Goal: Contribute content: Contribute content

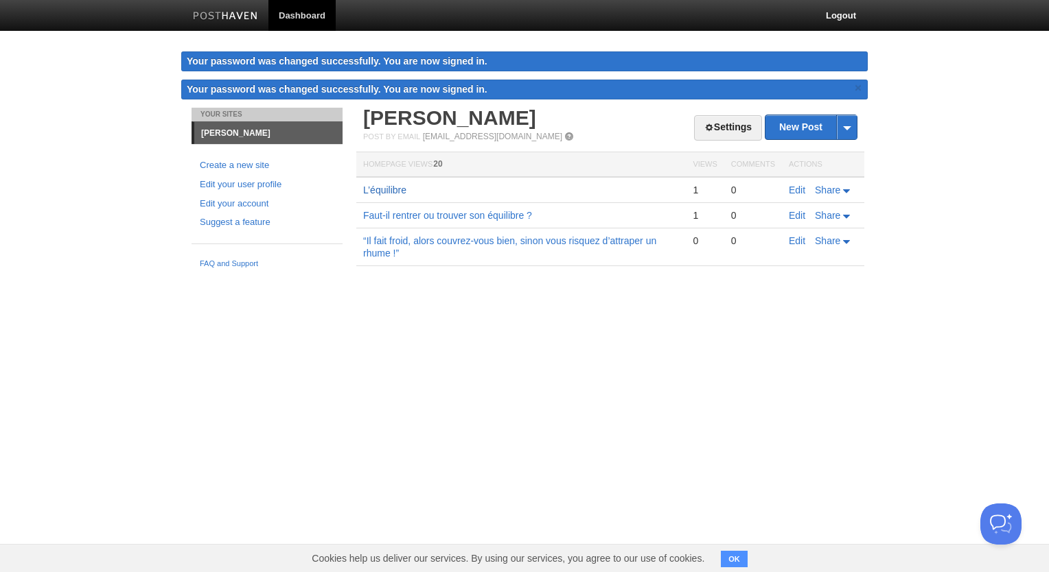
click at [383, 191] on link "L’équilibre" at bounding box center [384, 190] width 43 height 11
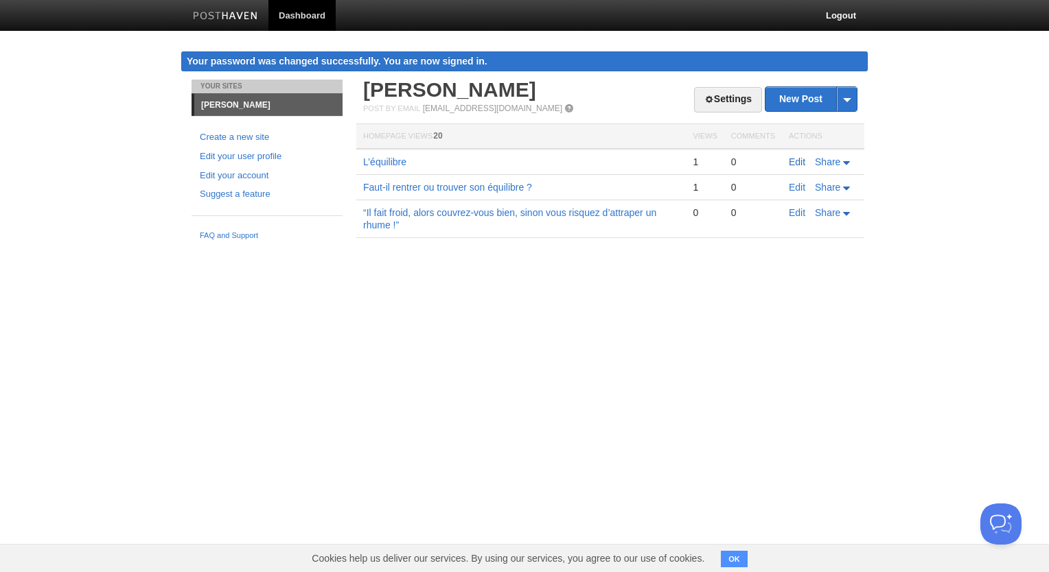
click at [798, 164] on link "Edit" at bounding box center [797, 161] width 16 height 11
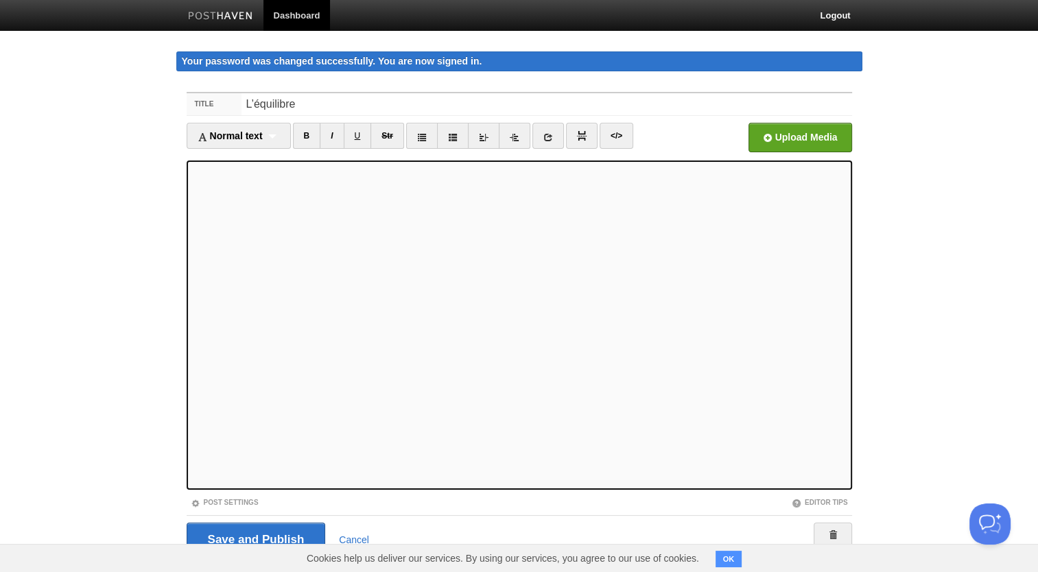
scroll to position [34, 0]
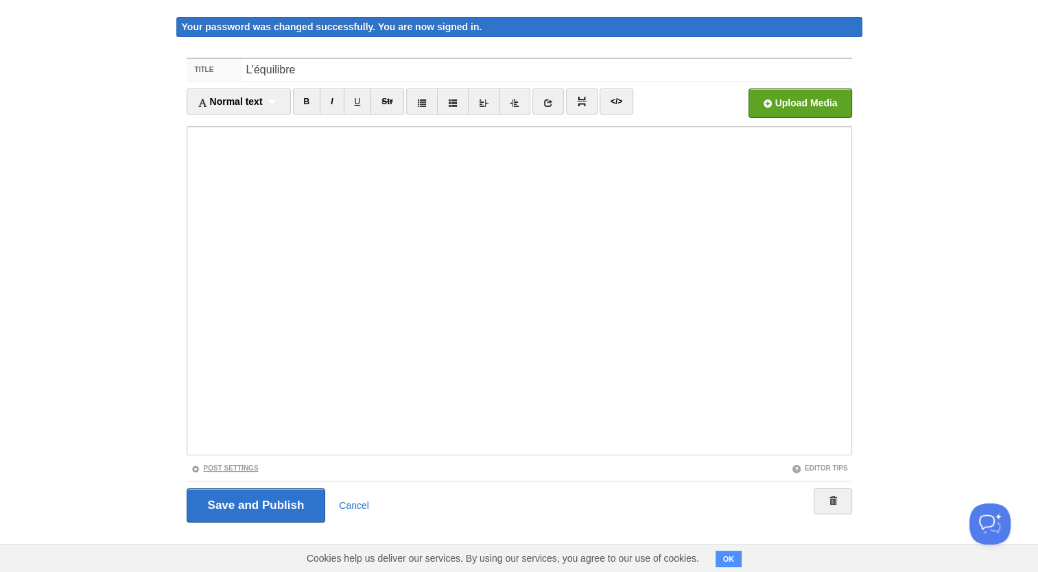
click at [224, 467] on link "Post Settings" at bounding box center [225, 469] width 68 height 8
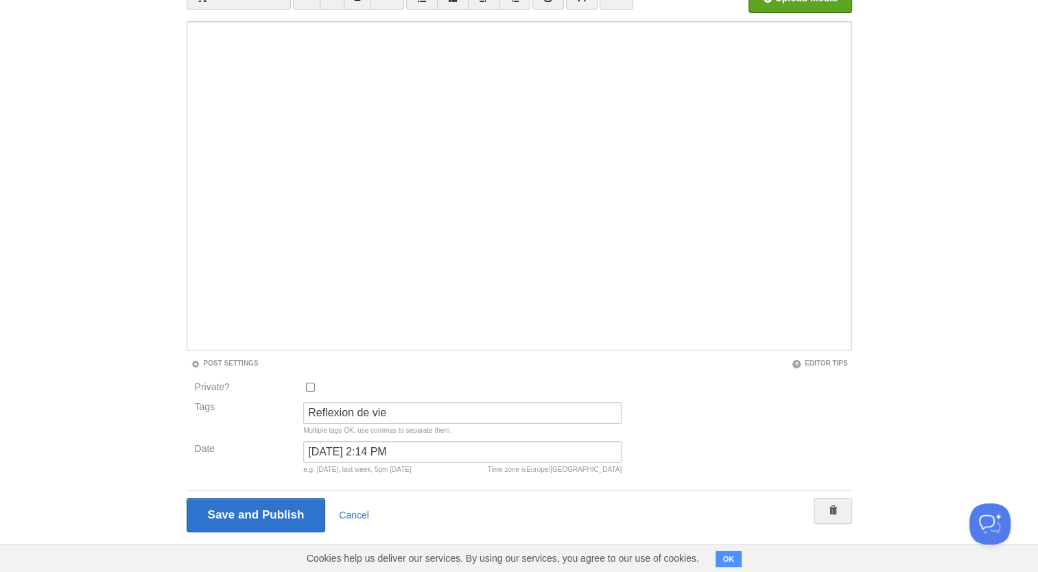
scroll to position [148, 0]
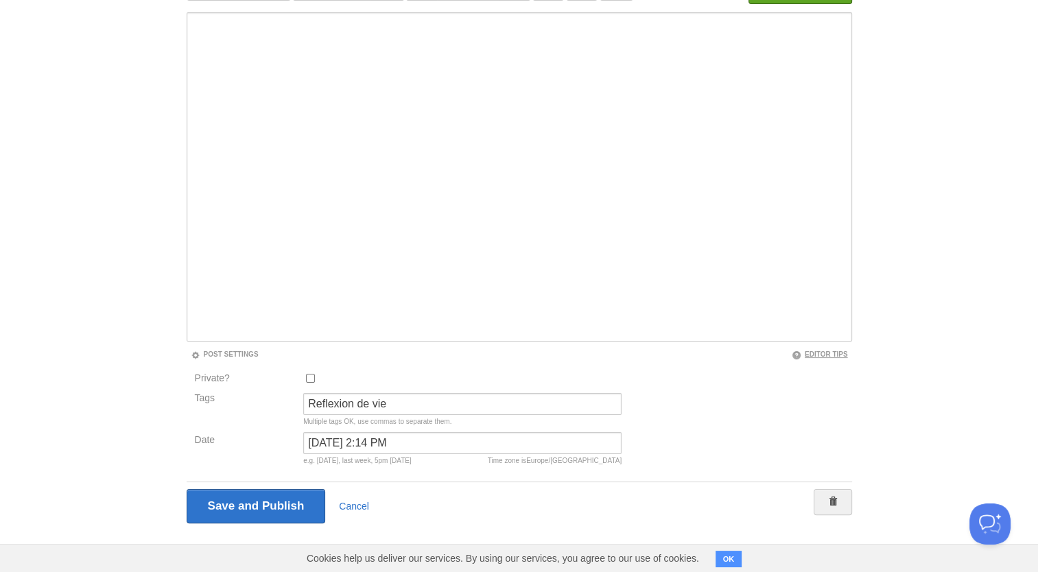
click at [823, 351] on link "Editor Tips" at bounding box center [820, 355] width 56 height 8
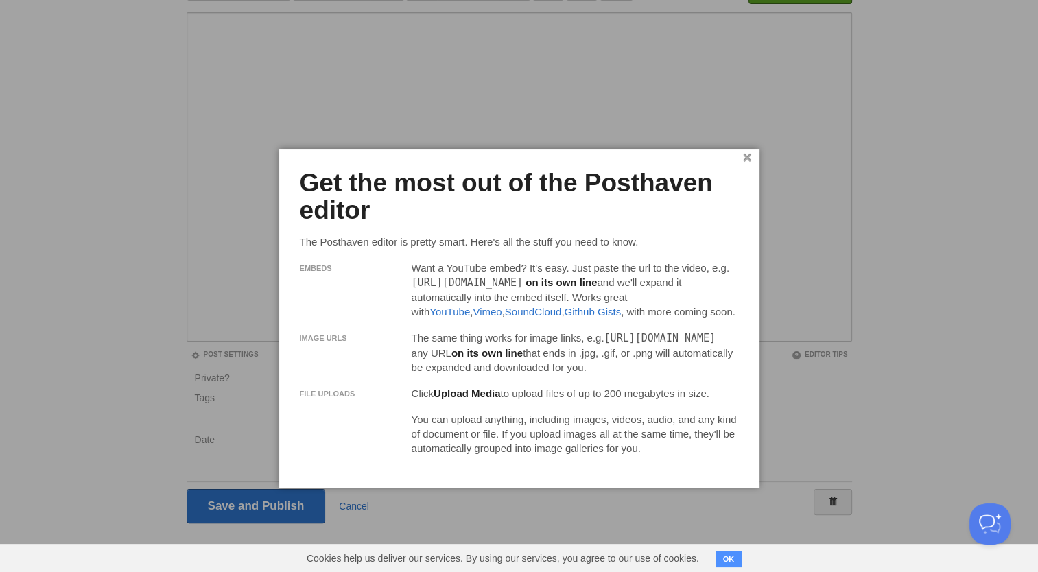
click at [747, 156] on link "×" at bounding box center [747, 158] width 9 height 8
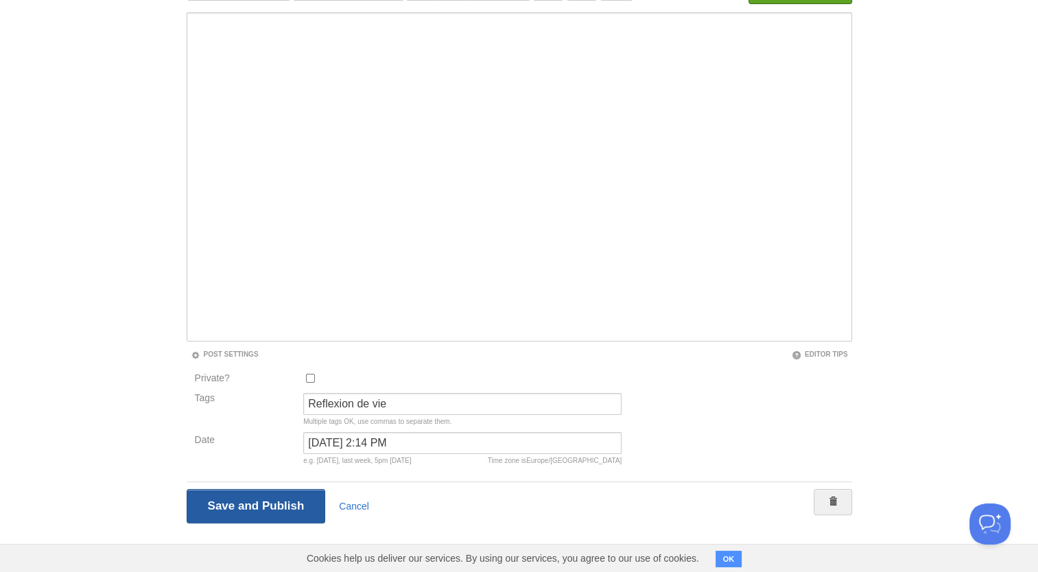
click at [243, 504] on input "Save and Publish" at bounding box center [256, 506] width 139 height 34
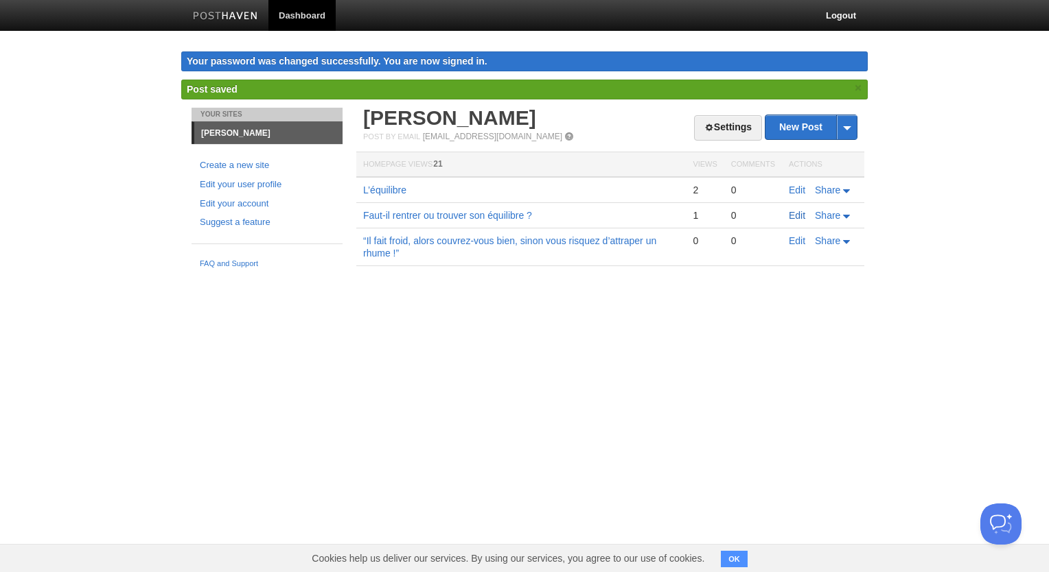
click at [793, 217] on link "Edit" at bounding box center [797, 215] width 16 height 11
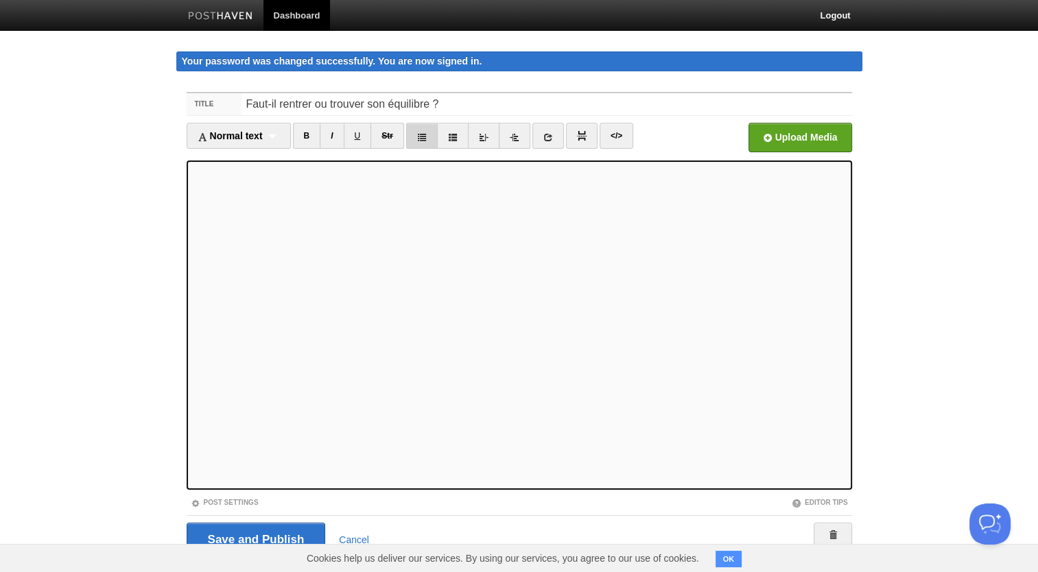
click at [426, 135] on icon at bounding box center [422, 137] width 10 height 10
click at [452, 136] on icon at bounding box center [453, 137] width 10 height 10
click at [456, 135] on icon at bounding box center [453, 137] width 10 height 10
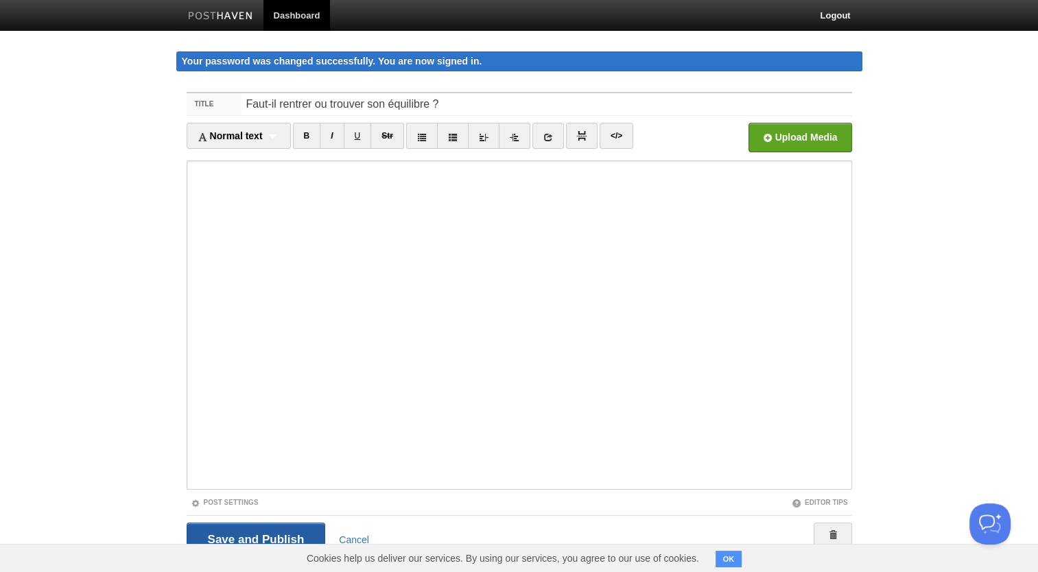
click at [246, 530] on input "Save and Publish" at bounding box center [256, 540] width 139 height 34
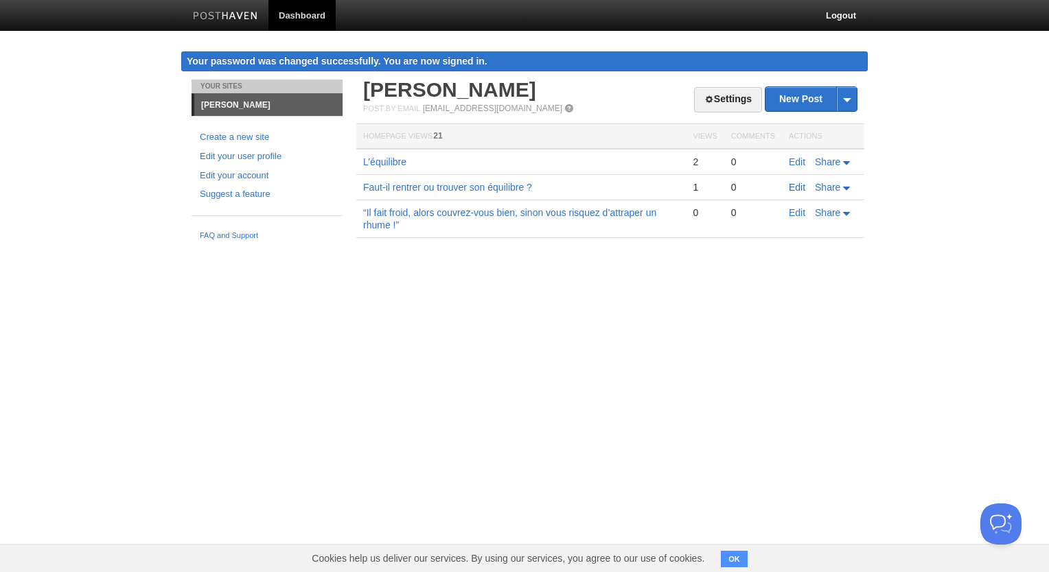
click at [801, 187] on link "Edit" at bounding box center [797, 187] width 16 height 11
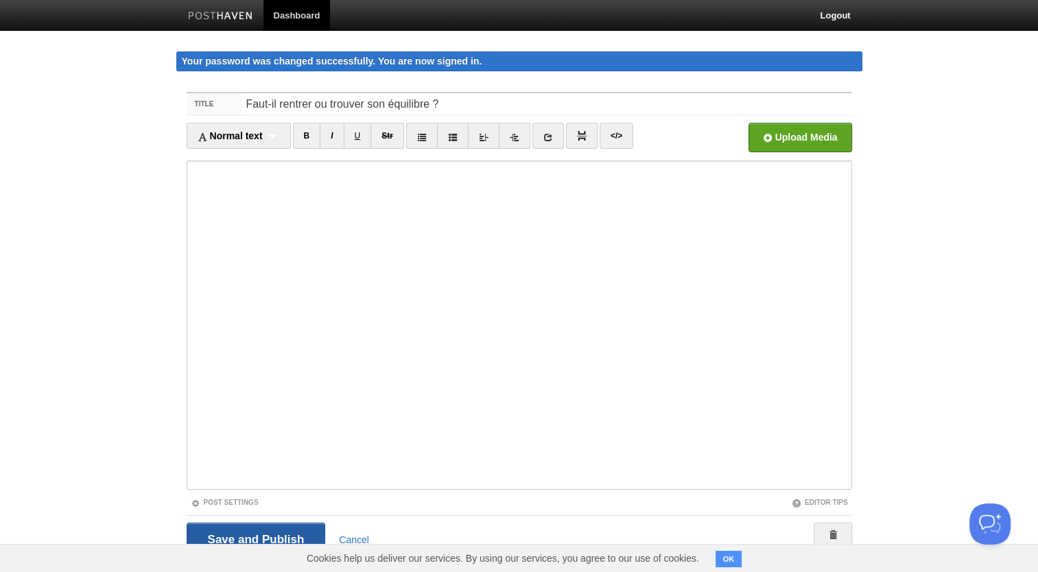
click at [233, 535] on input "Save and Publish" at bounding box center [256, 540] width 139 height 34
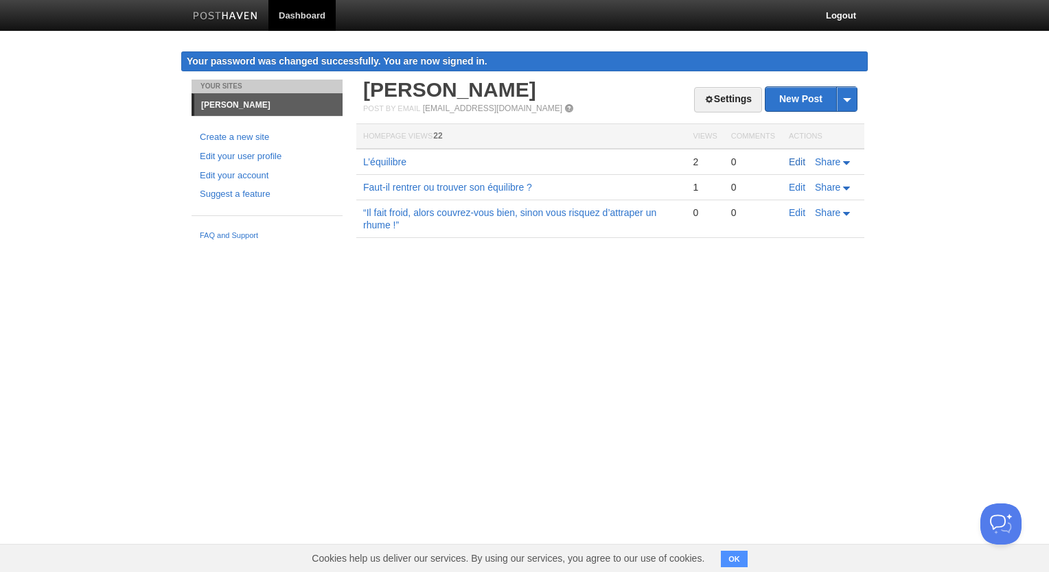
click at [797, 165] on link "Edit" at bounding box center [797, 161] width 16 height 11
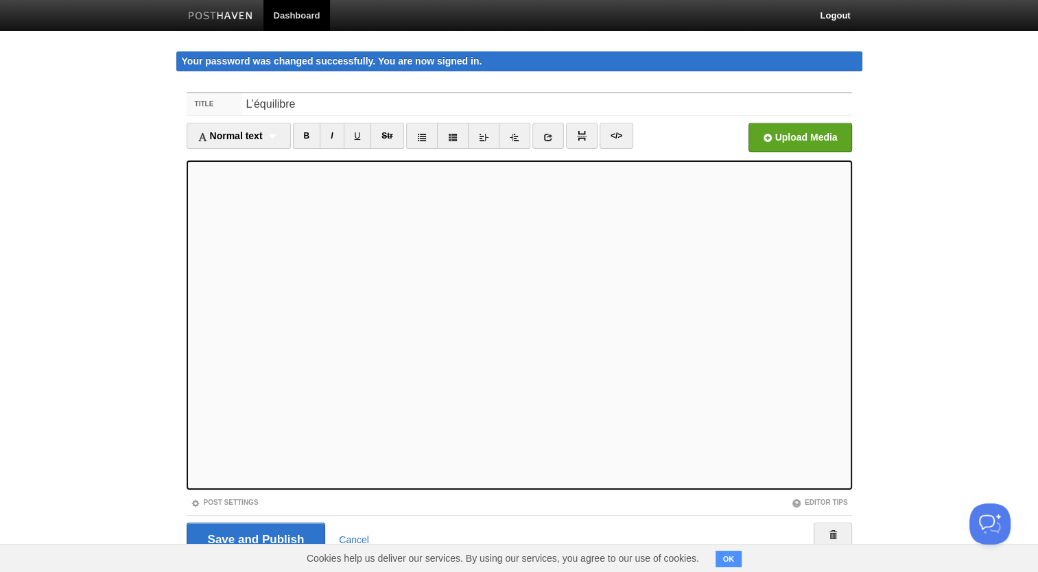
scroll to position [34, 0]
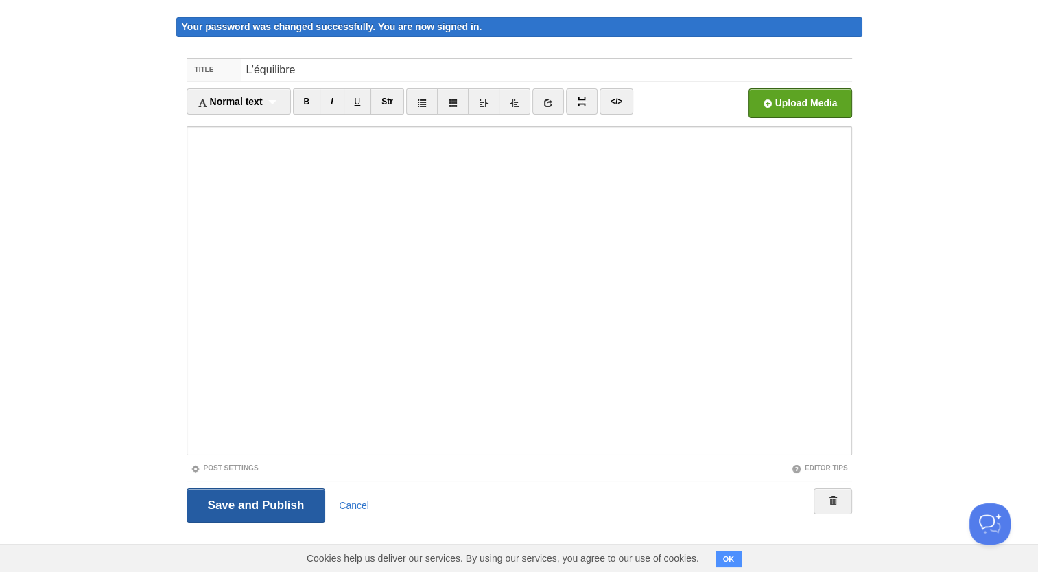
click at [256, 512] on input "Save and Publish" at bounding box center [256, 506] width 139 height 34
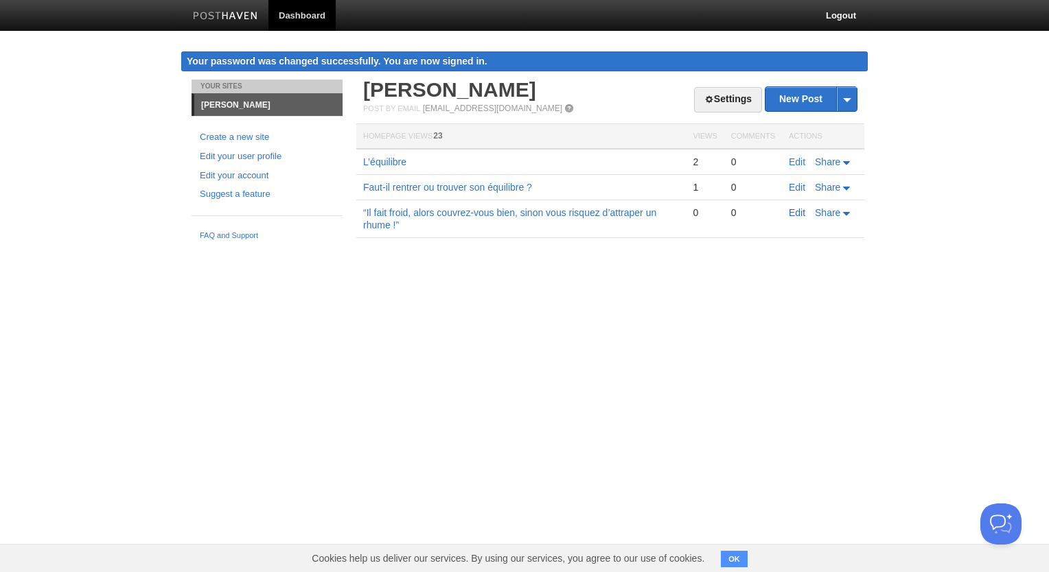
click at [800, 213] on link "Edit" at bounding box center [797, 212] width 16 height 11
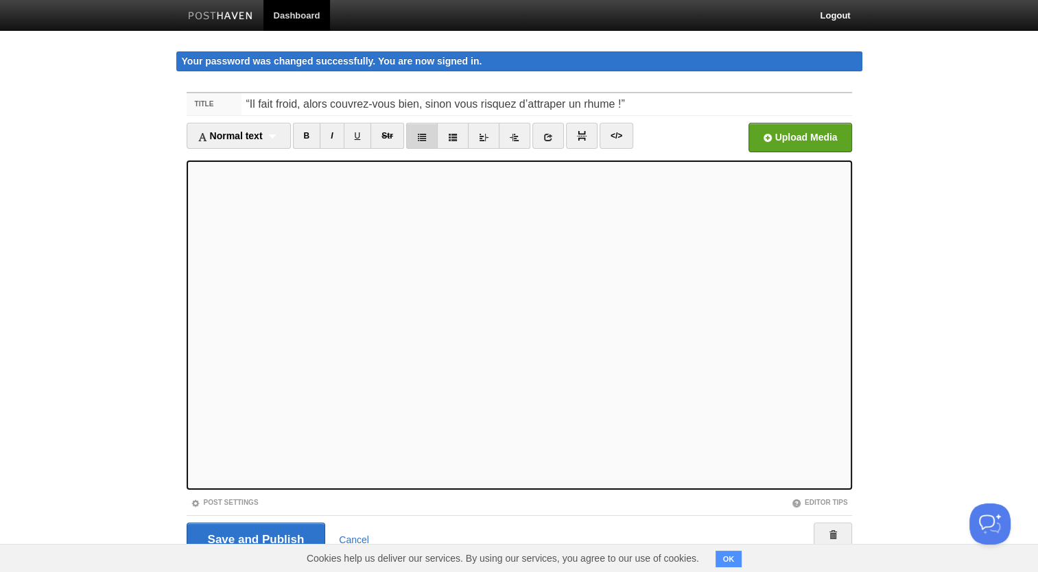
click at [419, 137] on icon at bounding box center [422, 137] width 10 height 10
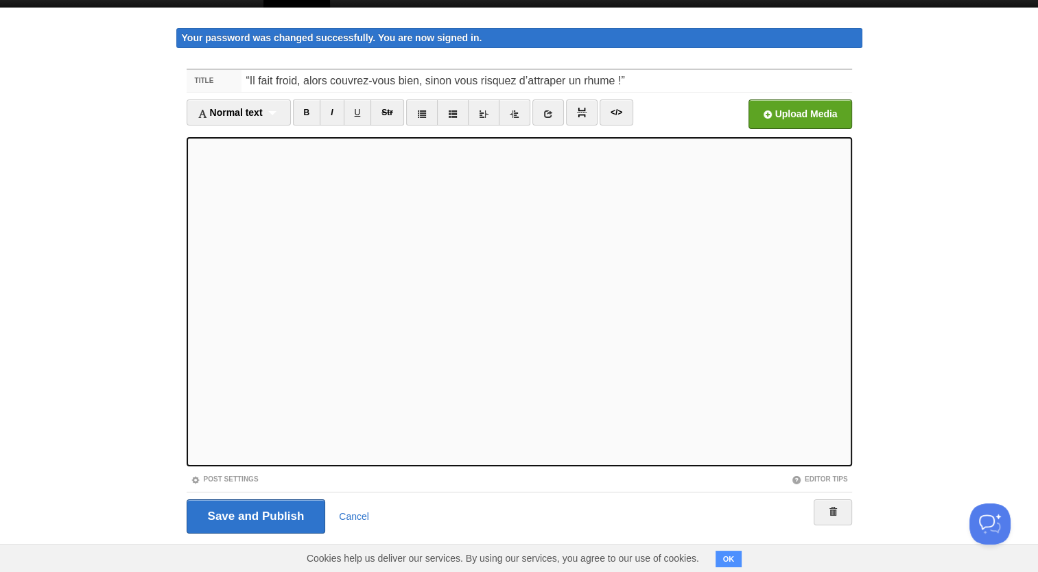
scroll to position [24, 0]
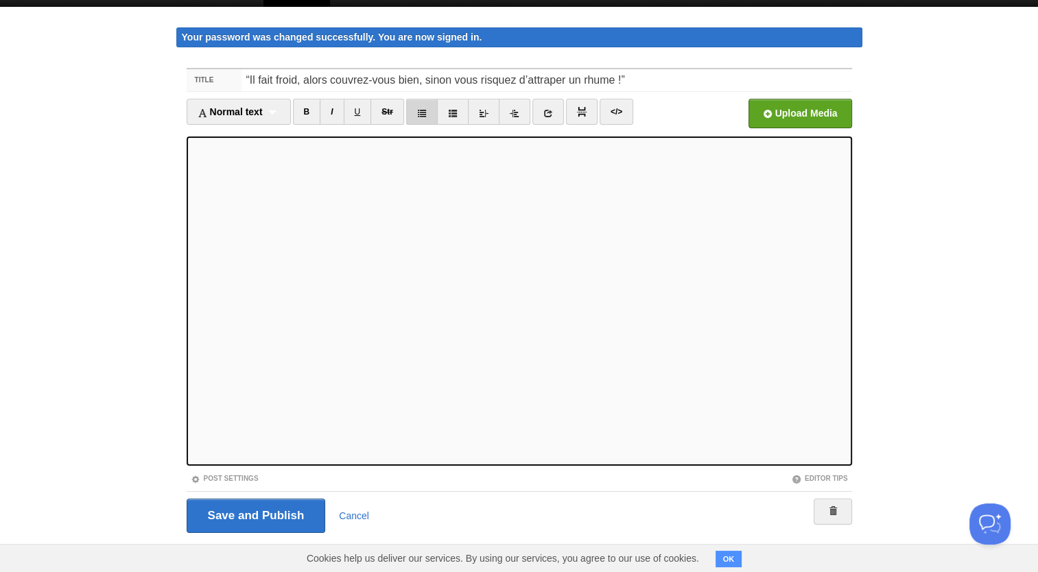
click at [426, 118] on link at bounding box center [422, 112] width 32 height 26
click at [422, 113] on icon at bounding box center [422, 113] width 10 height 10
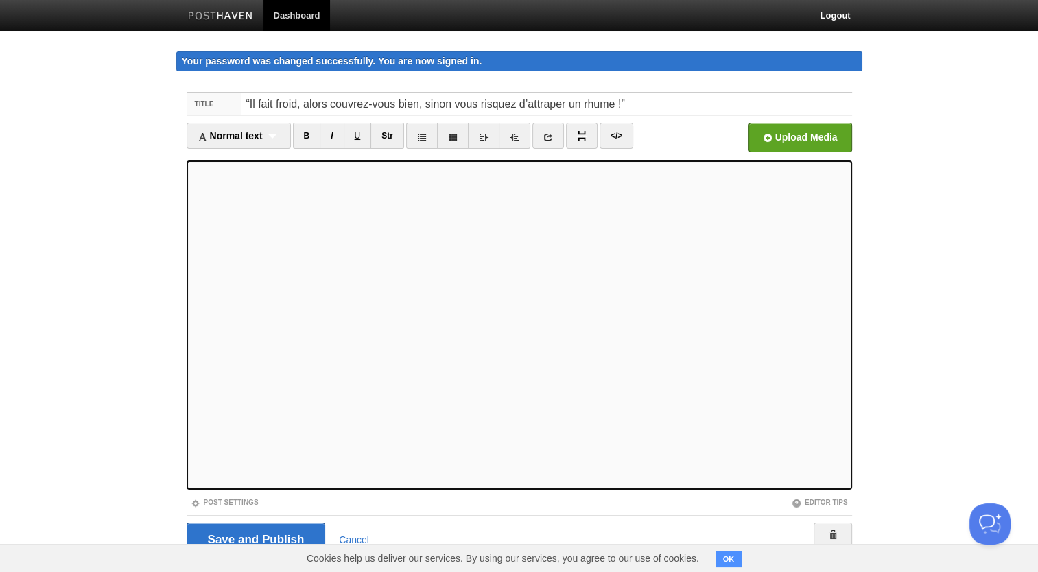
scroll to position [34, 0]
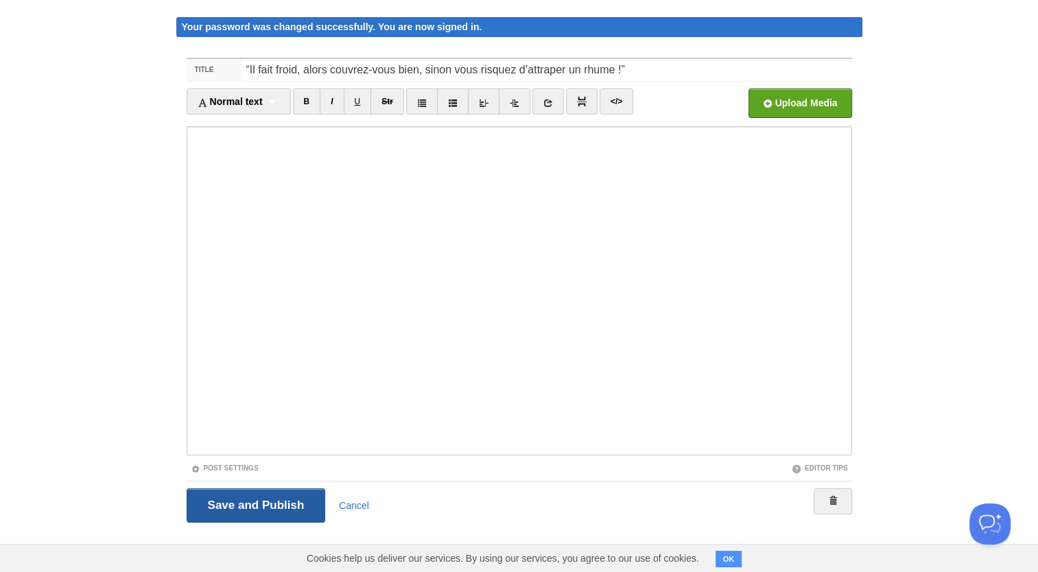
click at [265, 515] on input "Save and Publish" at bounding box center [256, 506] width 139 height 34
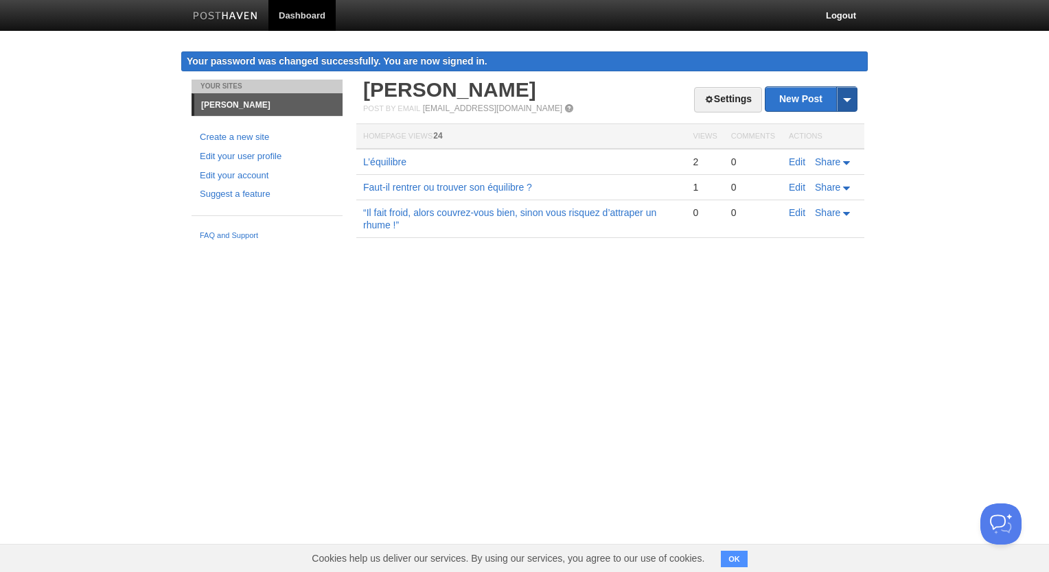
click at [848, 100] on span at bounding box center [846, 99] width 21 height 24
click at [804, 104] on link "New Post" at bounding box center [810, 99] width 91 height 24
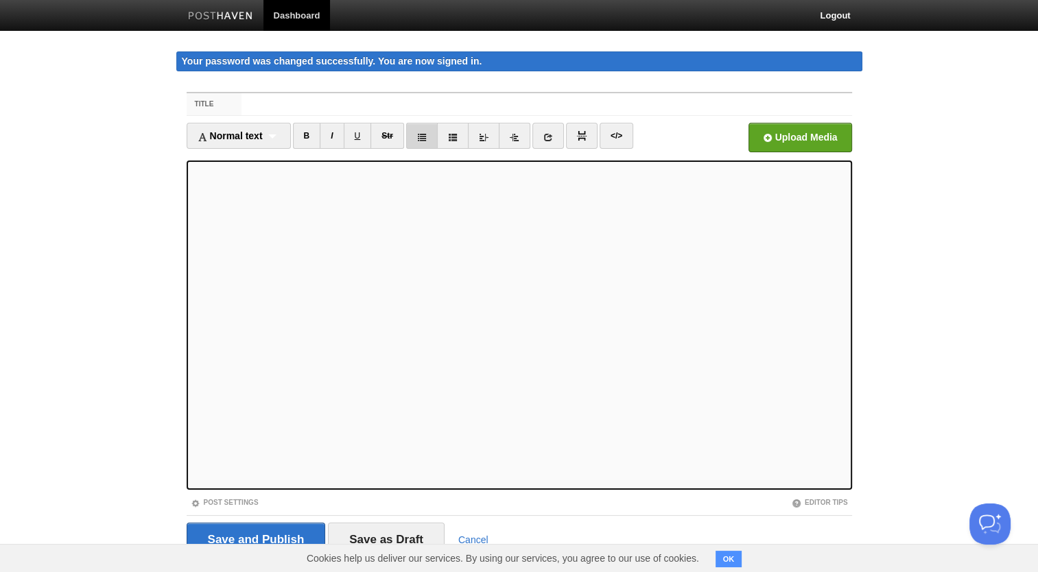
click at [421, 139] on icon at bounding box center [422, 137] width 10 height 10
click at [414, 134] on link at bounding box center [422, 136] width 32 height 26
click at [451, 135] on icon at bounding box center [453, 137] width 10 height 10
click at [430, 135] on link at bounding box center [422, 136] width 32 height 26
click at [421, 136] on icon at bounding box center [422, 137] width 10 height 10
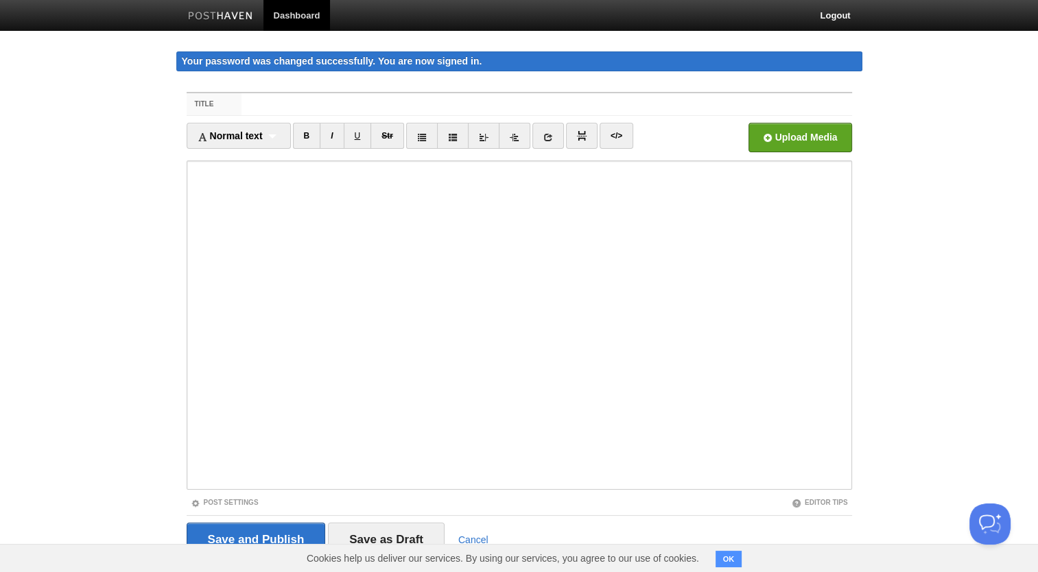
click at [189, 276] on iframe at bounding box center [520, 325] width 666 height 329
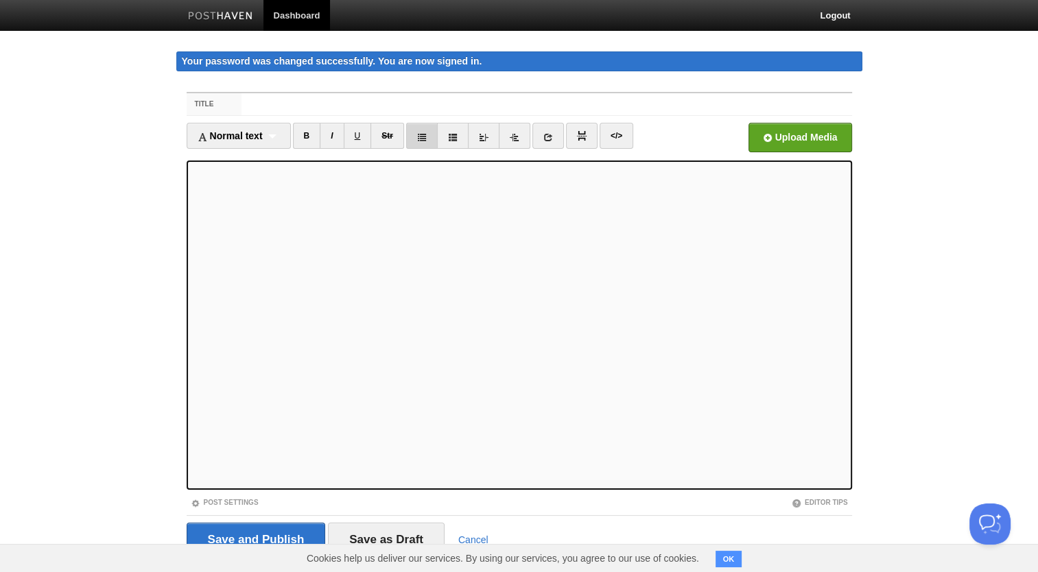
click at [424, 141] on link at bounding box center [422, 136] width 32 height 26
click at [421, 130] on link at bounding box center [422, 136] width 32 height 26
click at [423, 136] on icon at bounding box center [422, 137] width 10 height 10
click at [415, 141] on link at bounding box center [422, 136] width 32 height 26
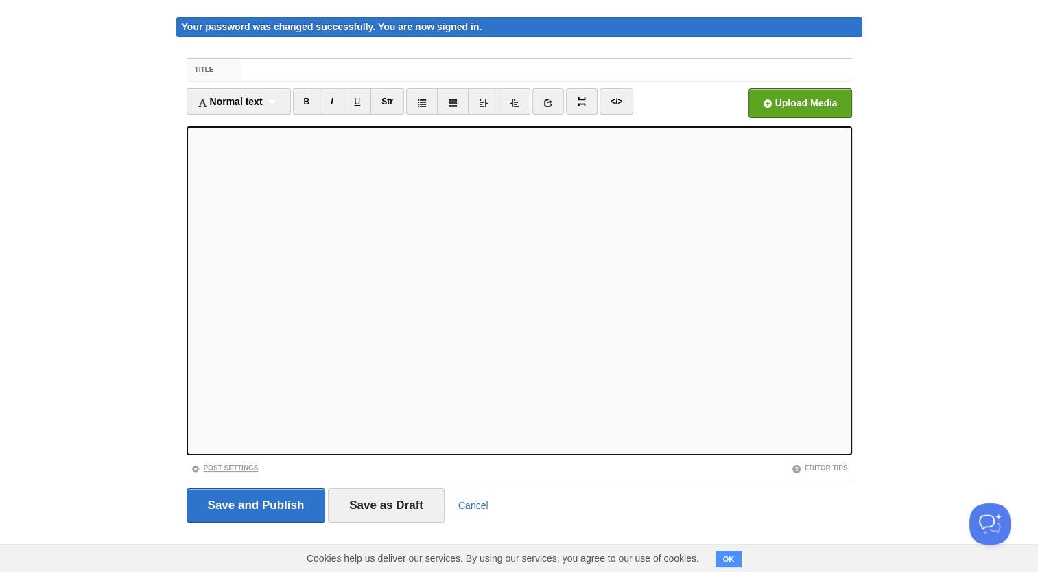
click at [246, 467] on link "Post Settings" at bounding box center [225, 469] width 68 height 8
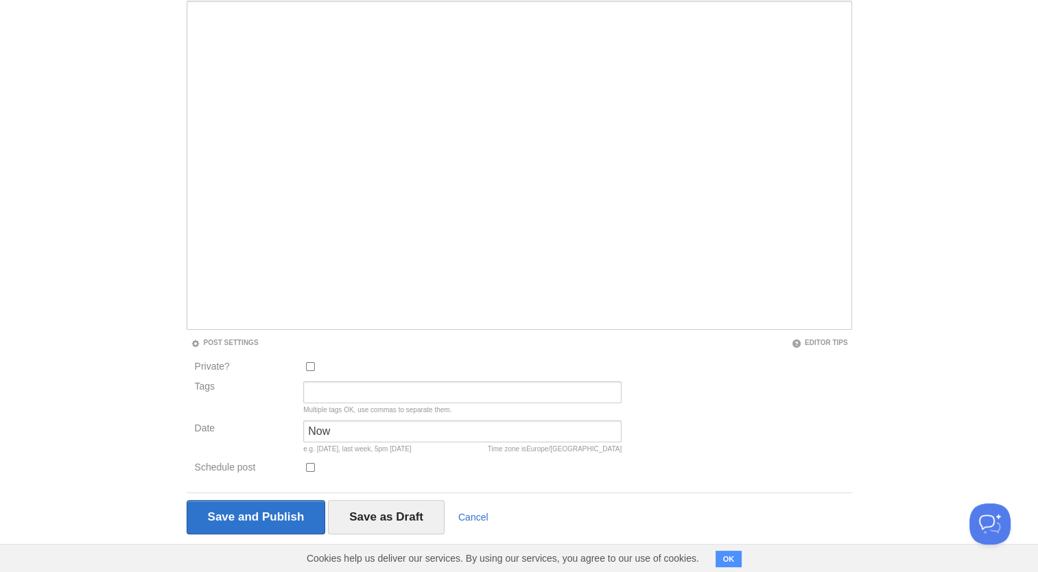
scroll to position [172, 0]
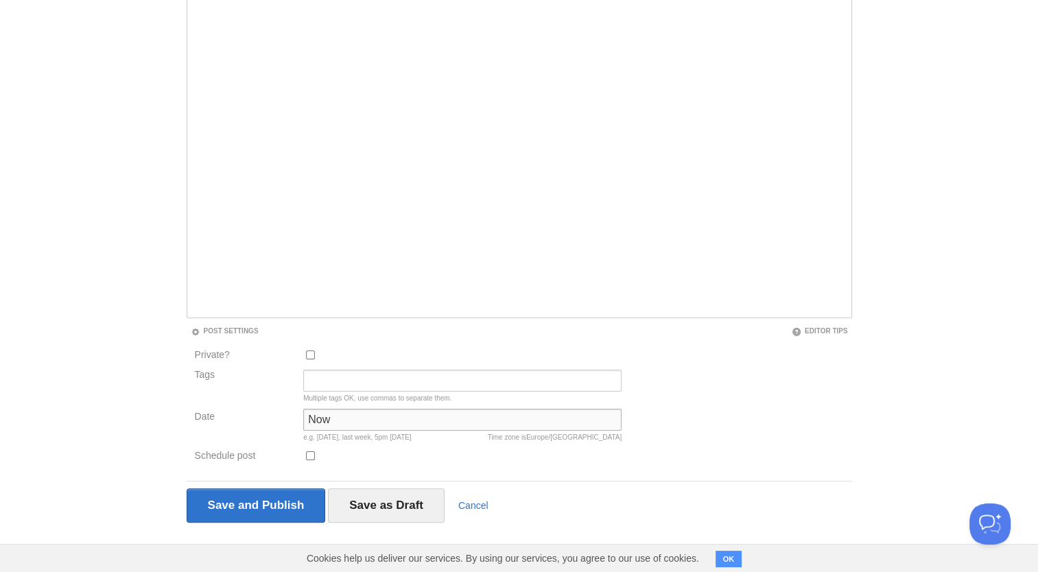
click at [398, 419] on input "Now" at bounding box center [462, 420] width 318 height 22
type input "N"
paste input "[PERSON_NAME], [DATE]"
drag, startPoint x: 369, startPoint y: 418, endPoint x: 281, endPoint y: 418, distance: 88.5
click at [281, 418] on div "Date [PERSON_NAME], [DATE] Time zone is [GEOGRAPHIC_DATA]/[GEOGRAPHIC_DATA] [DA…" at bounding box center [409, 428] width 436 height 39
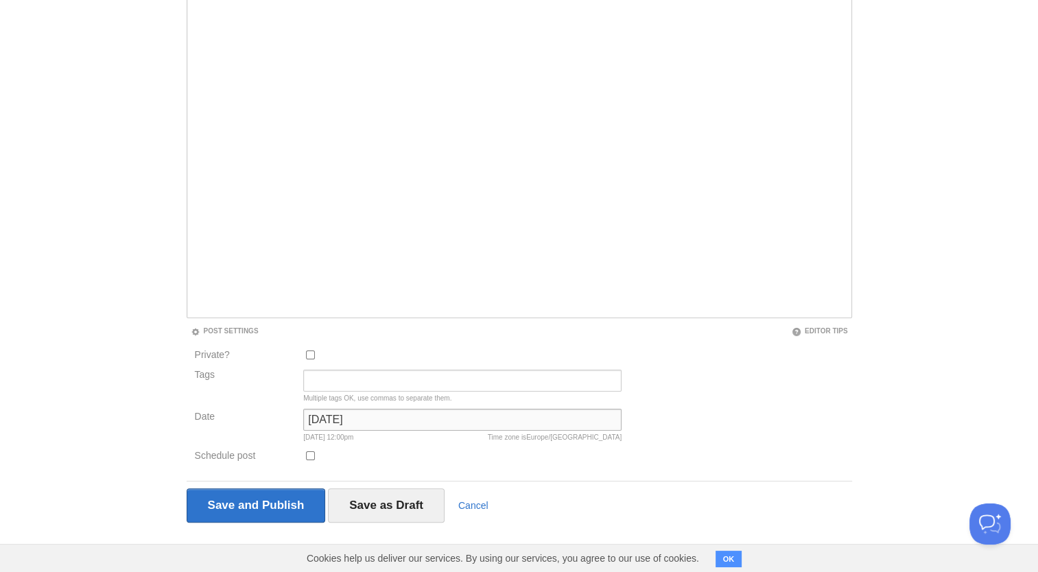
type input "[DATE]"
click at [343, 380] on input "Tags" at bounding box center [462, 381] width 318 height 22
click at [310, 381] on input "Carnet d'exil - Extrait" at bounding box center [462, 381] width 318 height 22
click at [420, 378] on input "Extrait de "Carnet d'exil - Extrait" at bounding box center [462, 381] width 318 height 22
click at [439, 378] on input "Extrait de "Carnet d'exil" - Extrait" at bounding box center [462, 381] width 318 height 22
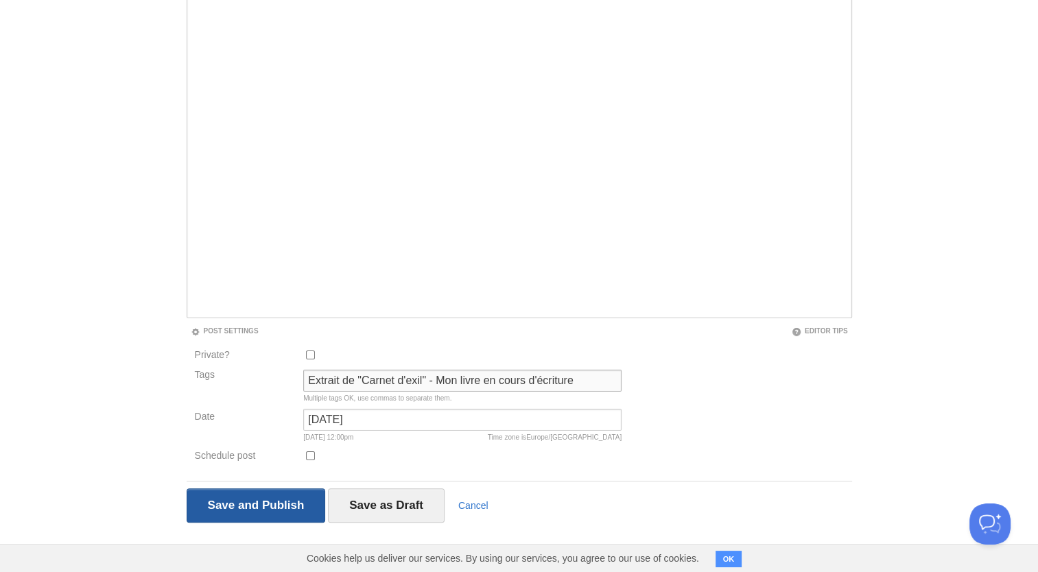
type input "Extrait de "Carnet d'exil" - Mon livre en cours d'écriture"
click at [265, 504] on input "Save and Publish" at bounding box center [256, 506] width 139 height 34
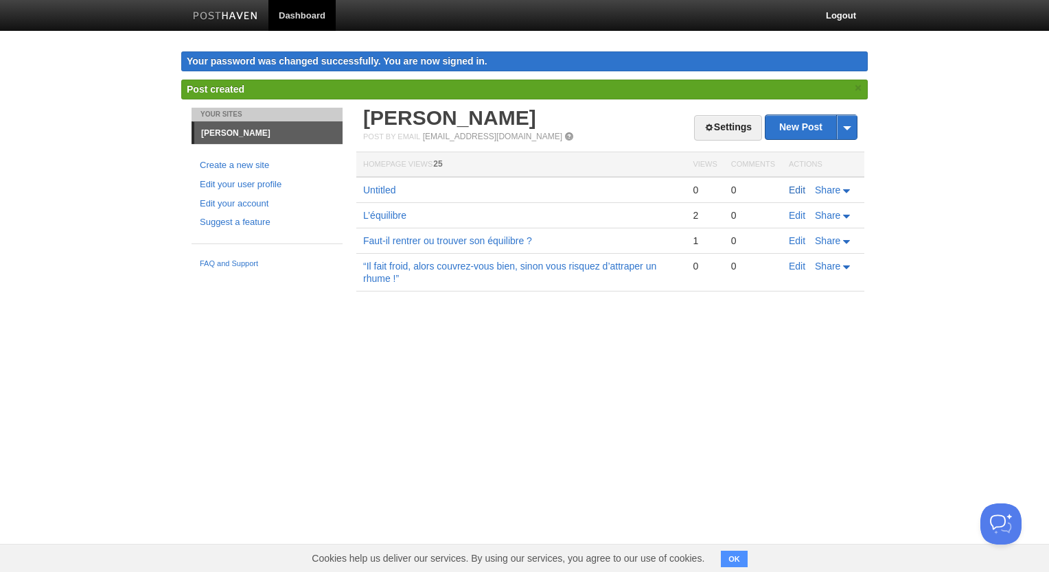
click at [792, 188] on link "Edit" at bounding box center [797, 190] width 16 height 11
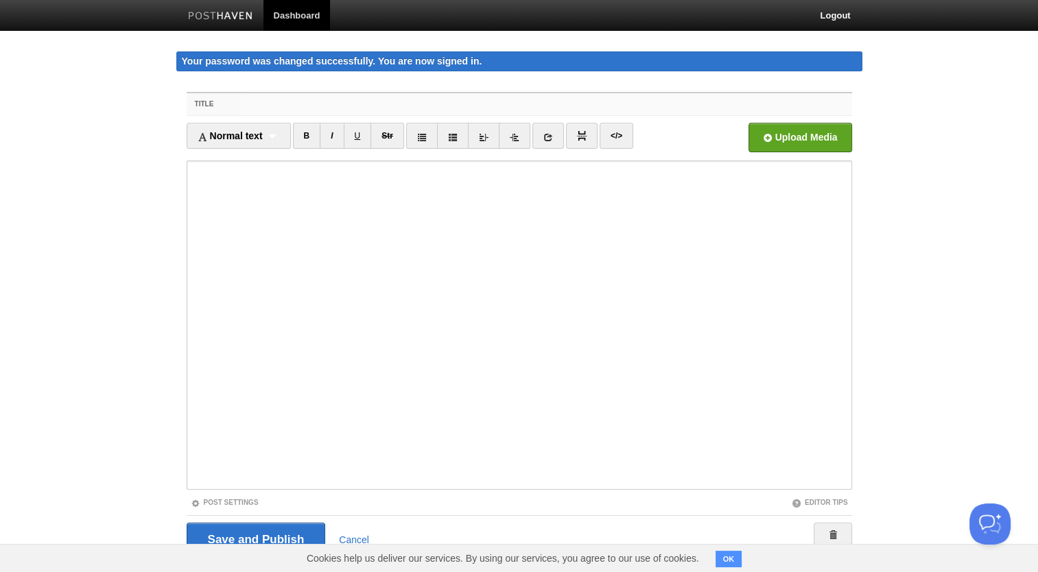
click at [579, 101] on input "Title" at bounding box center [547, 104] width 610 height 22
click at [489, 102] on input "Title" at bounding box center [547, 104] width 610 height 22
click at [255, 103] on input "L'Exil" at bounding box center [547, 104] width 610 height 22
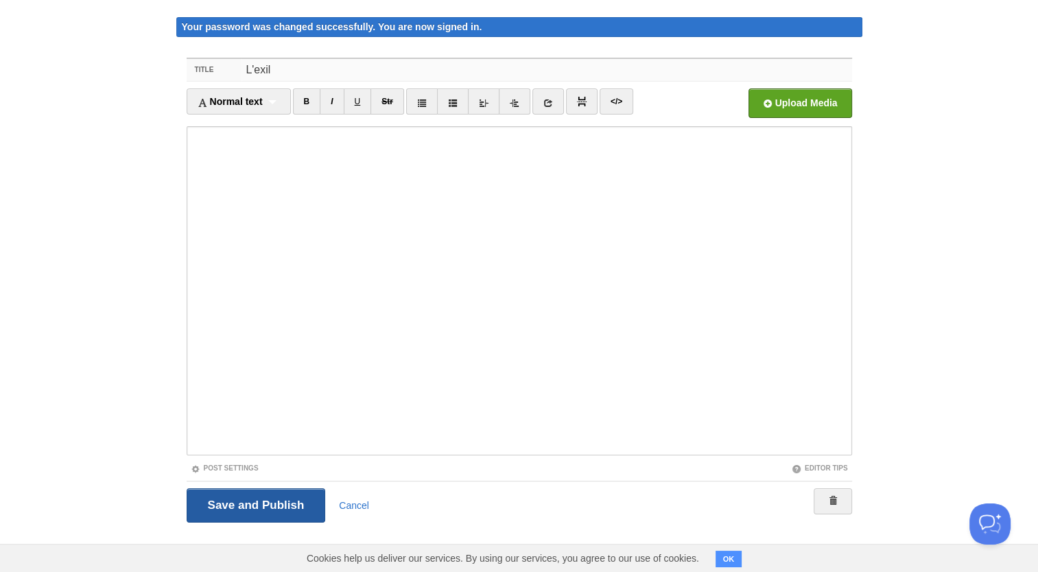
type input "L'exil"
click at [275, 504] on input "Save and Publish" at bounding box center [256, 506] width 139 height 34
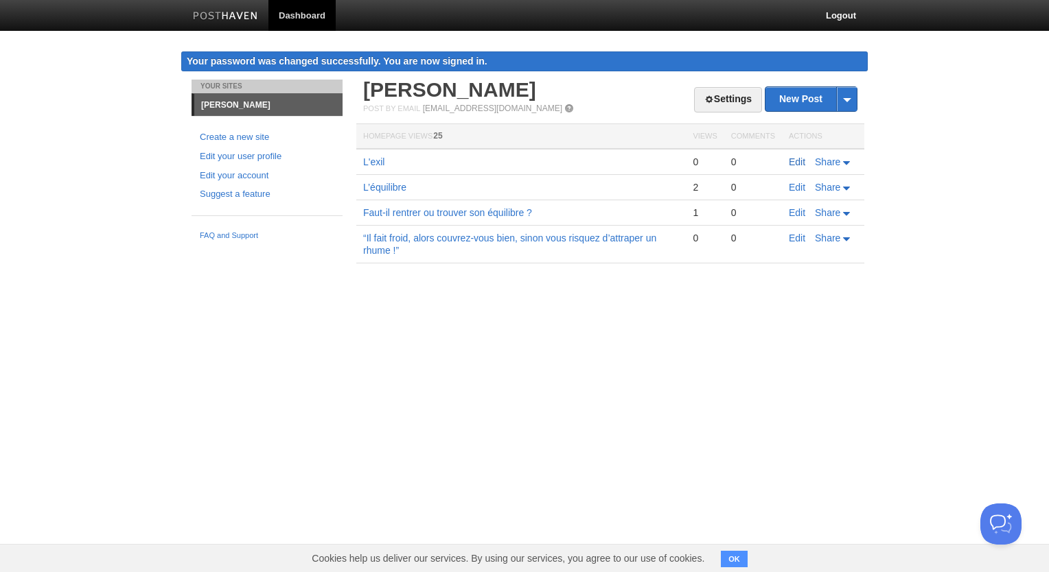
click at [796, 163] on link "Edit" at bounding box center [797, 161] width 16 height 11
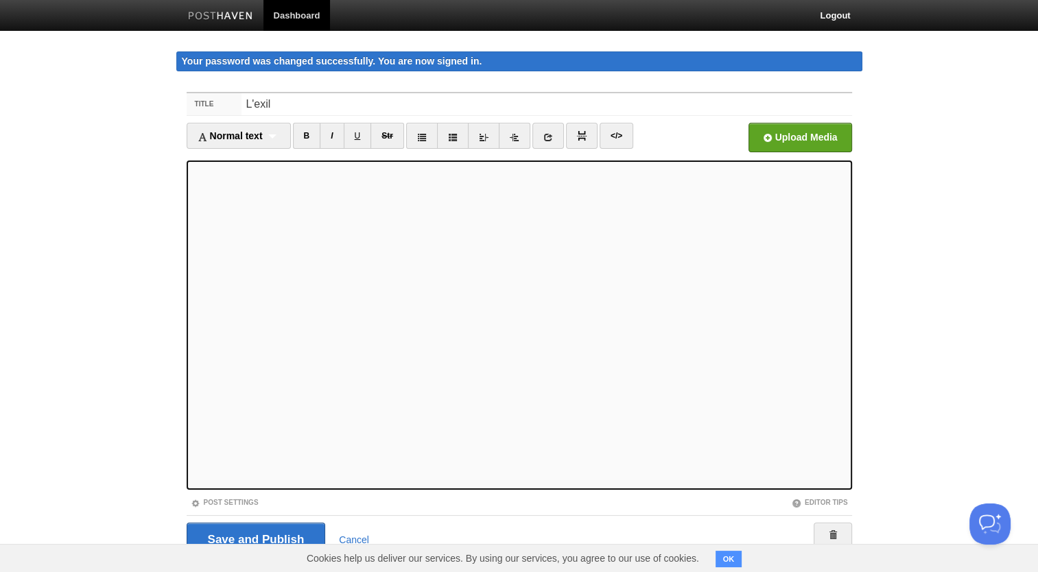
scroll to position [34, 0]
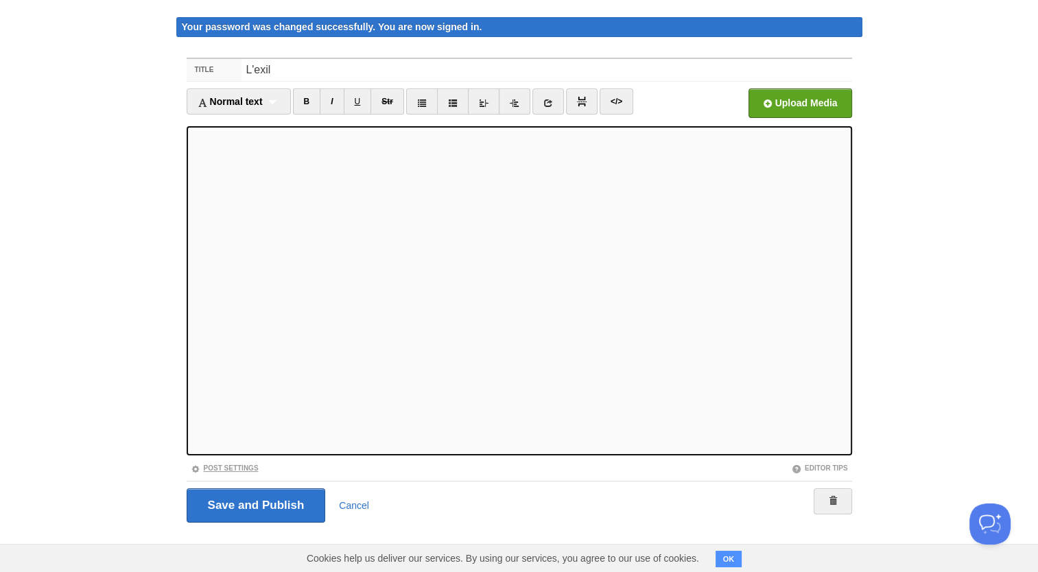
click at [243, 466] on link "Post Settings" at bounding box center [225, 469] width 68 height 8
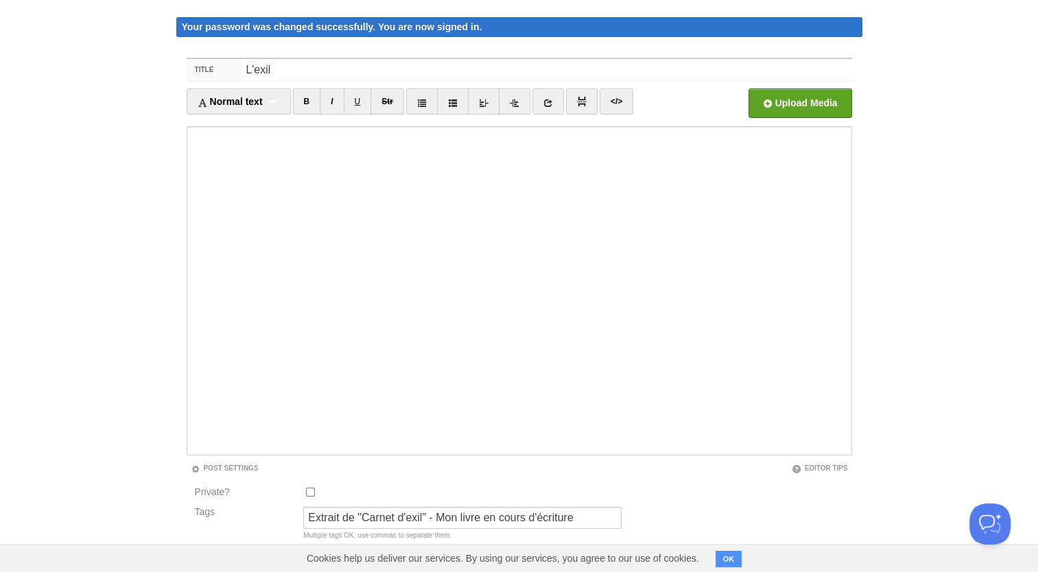
scroll to position [148, 0]
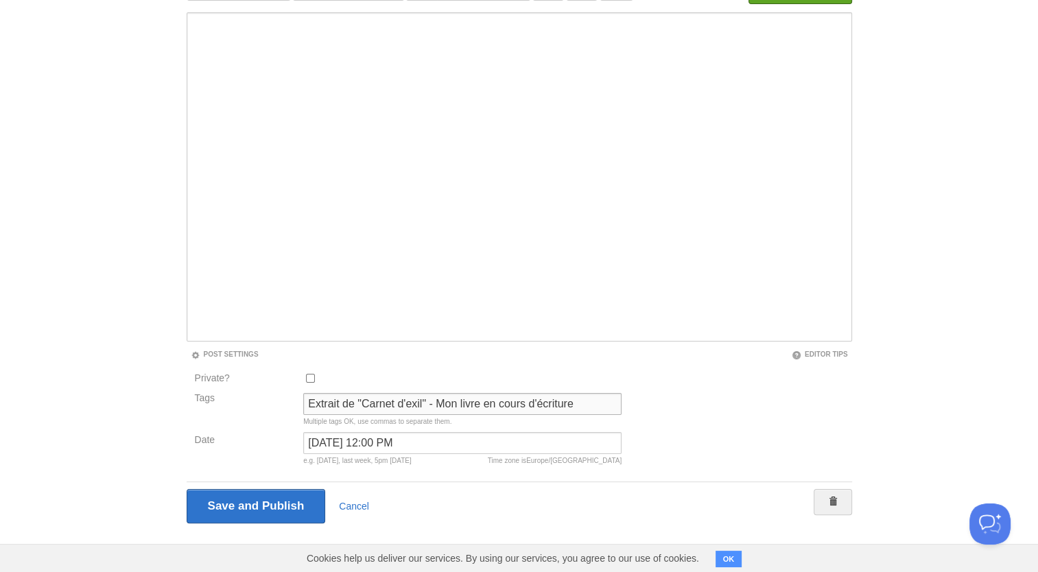
drag, startPoint x: 426, startPoint y: 405, endPoint x: 607, endPoint y: 467, distance: 192.1
click at [607, 467] on div "Private? Tags Extrait de "Carnet d'exil" - Mon livre en cours d'écriture Multip…" at bounding box center [409, 421] width 444 height 101
type input "Extrait de "Carnet d'exil""
click at [761, 419] on div "Private? Tags Extrait de "Carnet d'exil" Multiple tags OK, use commas to separa…" at bounding box center [520, 421] width 666 height 101
click at [259, 500] on input "Save and Publish" at bounding box center [256, 506] width 139 height 34
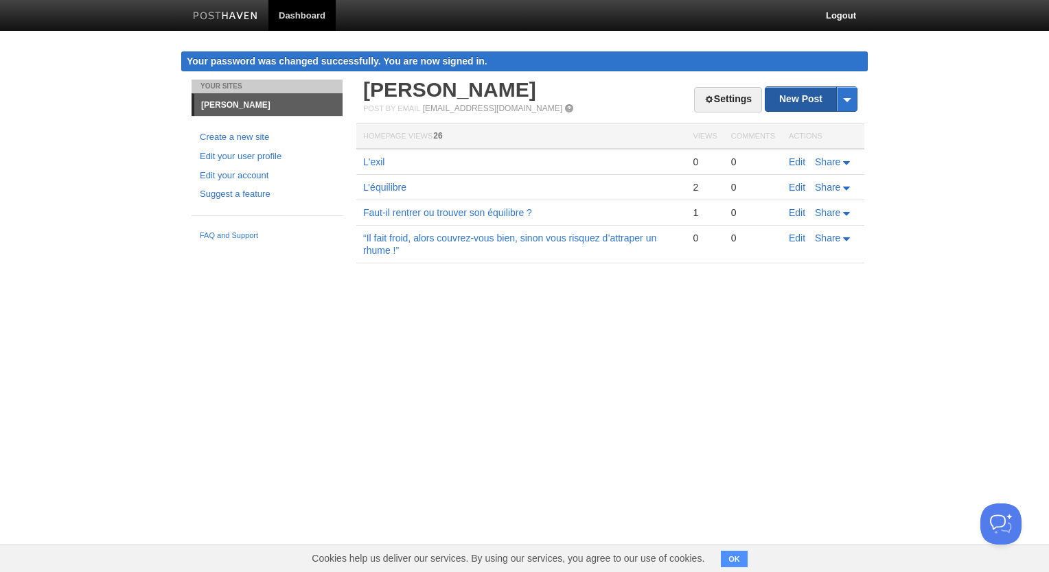
click at [800, 103] on link "New Post" at bounding box center [810, 99] width 91 height 24
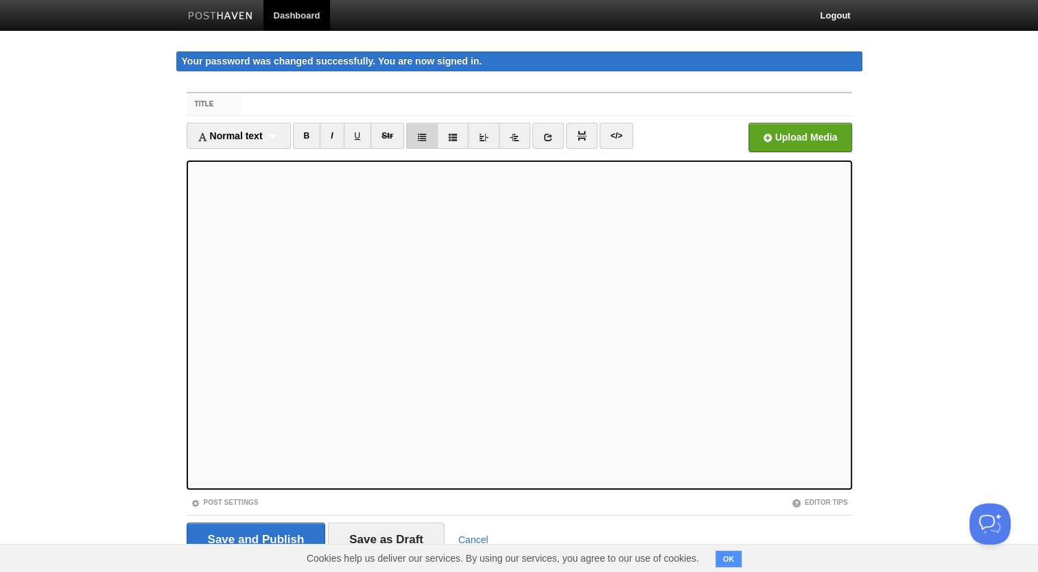
click at [421, 130] on link at bounding box center [422, 136] width 32 height 26
click at [428, 141] on link at bounding box center [422, 136] width 32 height 26
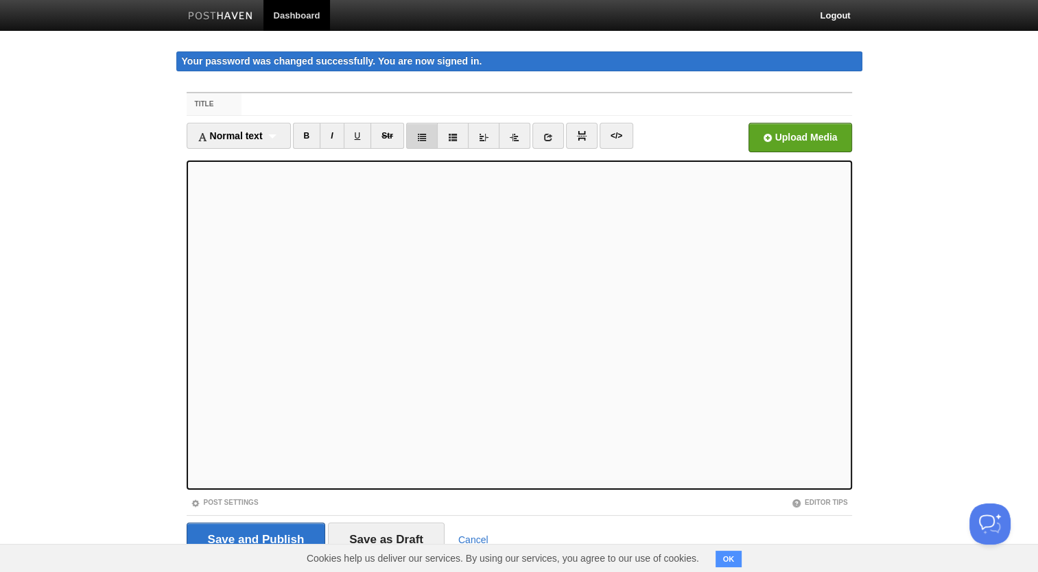
click at [428, 141] on link at bounding box center [422, 136] width 32 height 26
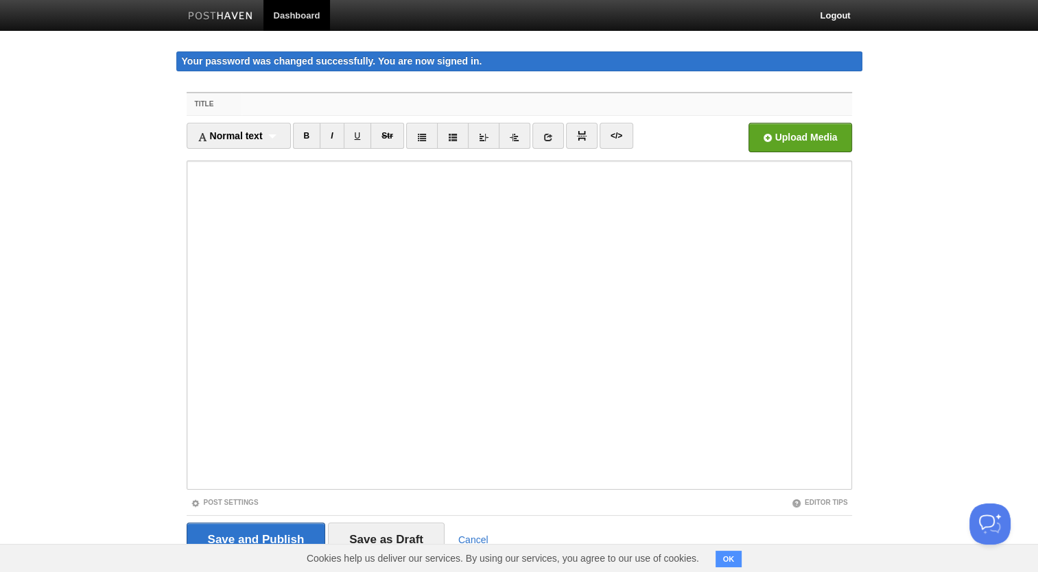
click at [378, 106] on input "Title" at bounding box center [547, 104] width 610 height 22
drag, startPoint x: 464, startPoint y: 104, endPoint x: 222, endPoint y: 108, distance: 242.3
click at [222, 108] on div "Title La débrouille" at bounding box center [520, 104] width 666 height 23
drag, startPoint x: 311, startPoint y: 105, endPoint x: 207, endPoint y: 102, distance: 103.7
click at [207, 102] on div "Title Le jonglage" at bounding box center [520, 104] width 666 height 23
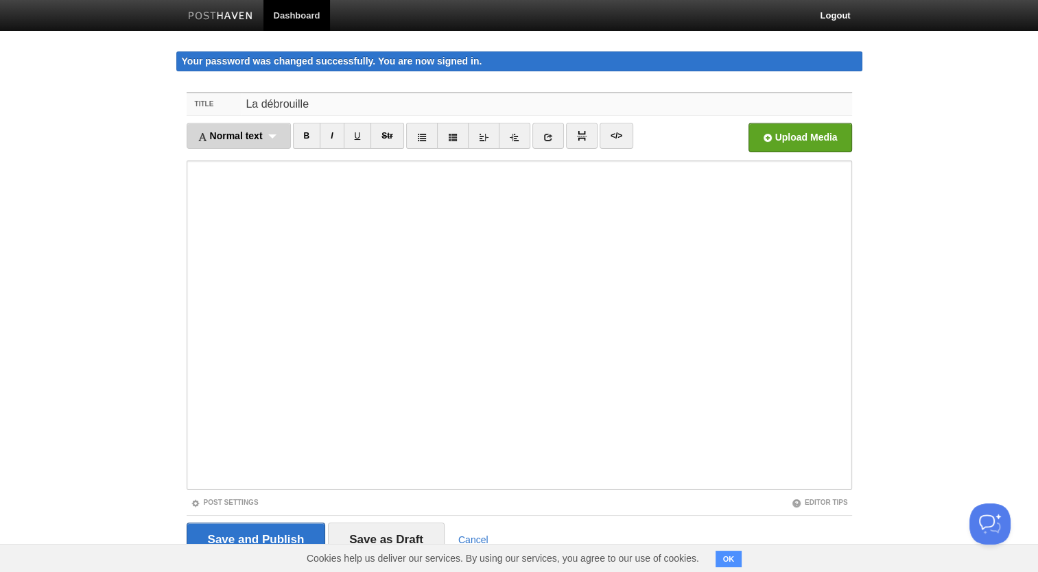
scroll to position [34, 0]
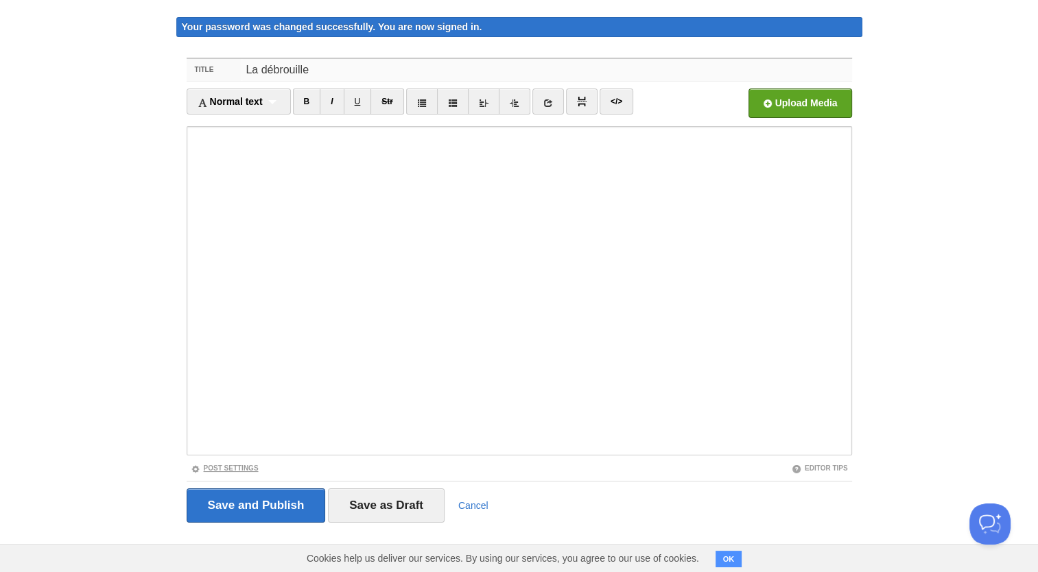
type input "La débrouille"
click at [246, 468] on link "Post Settings" at bounding box center [225, 469] width 68 height 8
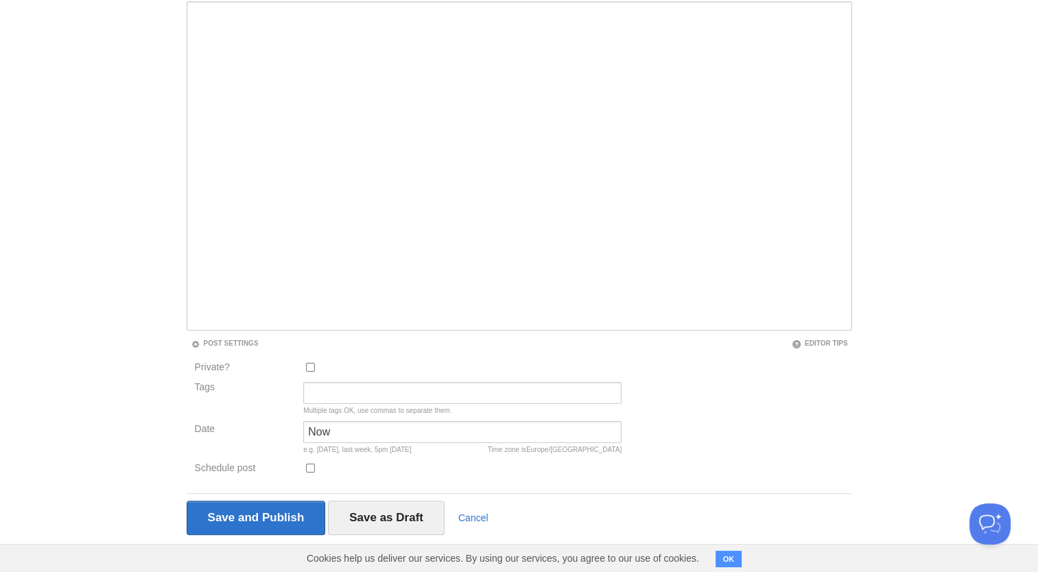
scroll to position [161, 0]
drag, startPoint x: 382, startPoint y: 430, endPoint x: 248, endPoint y: 435, distance: 133.9
click at [248, 435] on div "Date Now Time zone is [GEOGRAPHIC_DATA]/[GEOGRAPHIC_DATA] e.g. [DATE], last wee…" at bounding box center [409, 439] width 436 height 39
paste input "[PERSON_NAME], [DATE]"
click at [367, 430] on input "[PERSON_NAME], [DATE]" at bounding box center [462, 431] width 318 height 22
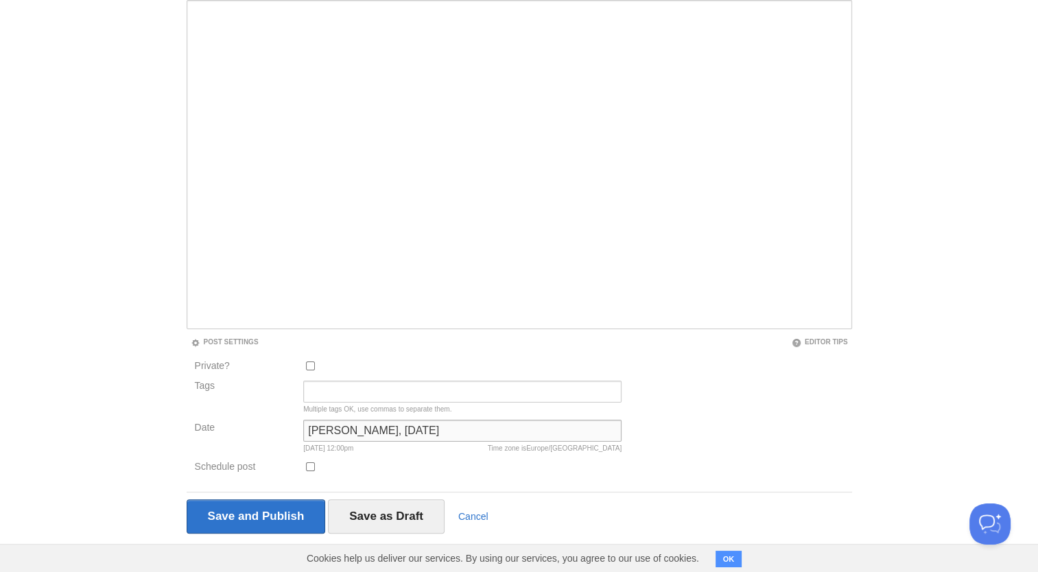
drag, startPoint x: 367, startPoint y: 430, endPoint x: 219, endPoint y: 443, distance: 148.8
click at [219, 443] on div "Date [PERSON_NAME], [DATE] Time zone is [GEOGRAPHIC_DATA]/[GEOGRAPHIC_DATA] [DA…" at bounding box center [409, 439] width 436 height 39
type input "[DATE]"
click at [327, 389] on input "Tags" at bounding box center [462, 392] width 318 height 22
type input "Extrait de "Carnet d'exil""
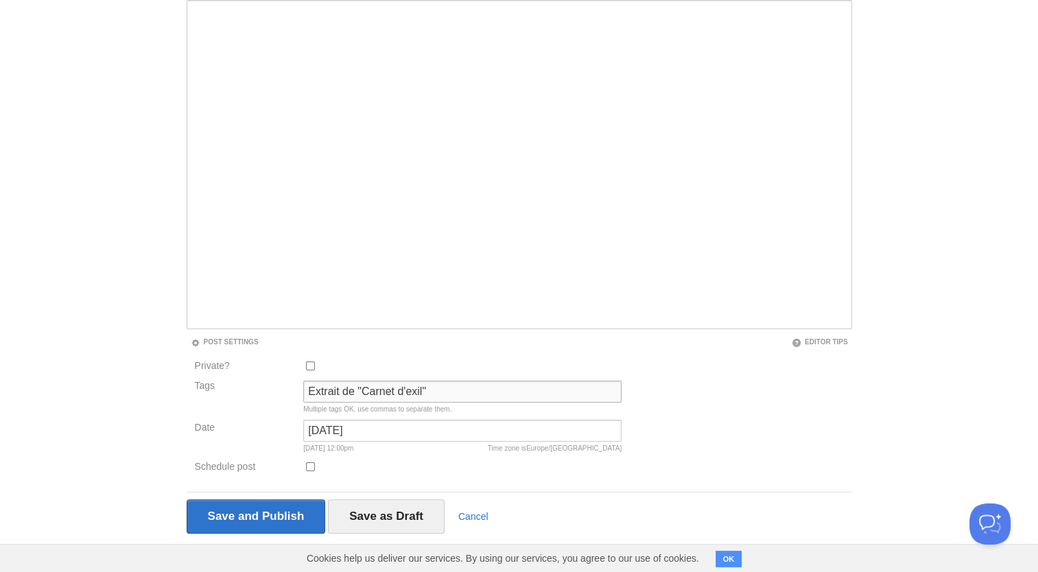
scroll to position [172, 0]
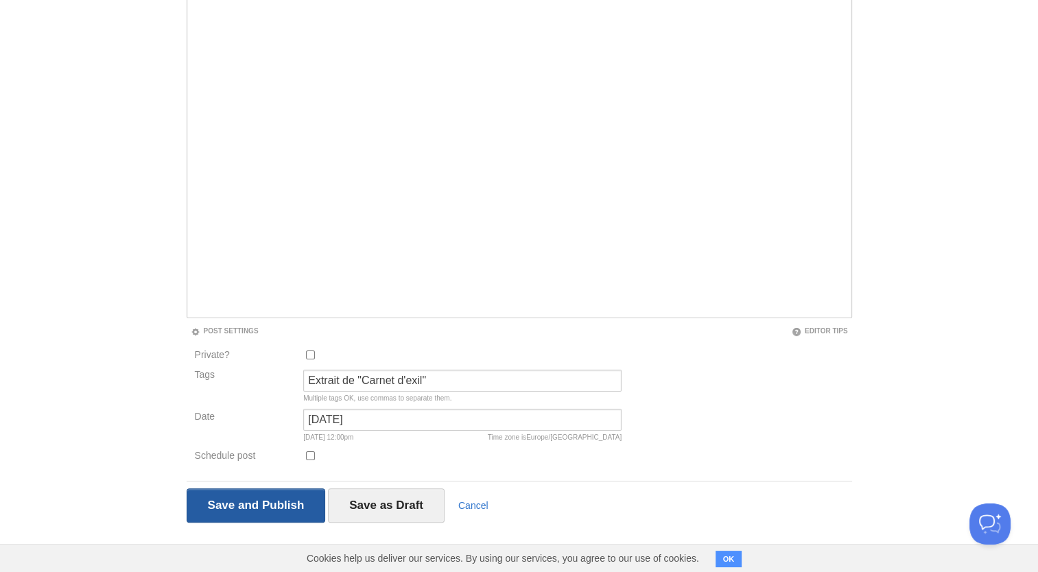
click at [253, 506] on input "Save and Publish" at bounding box center [256, 506] width 139 height 34
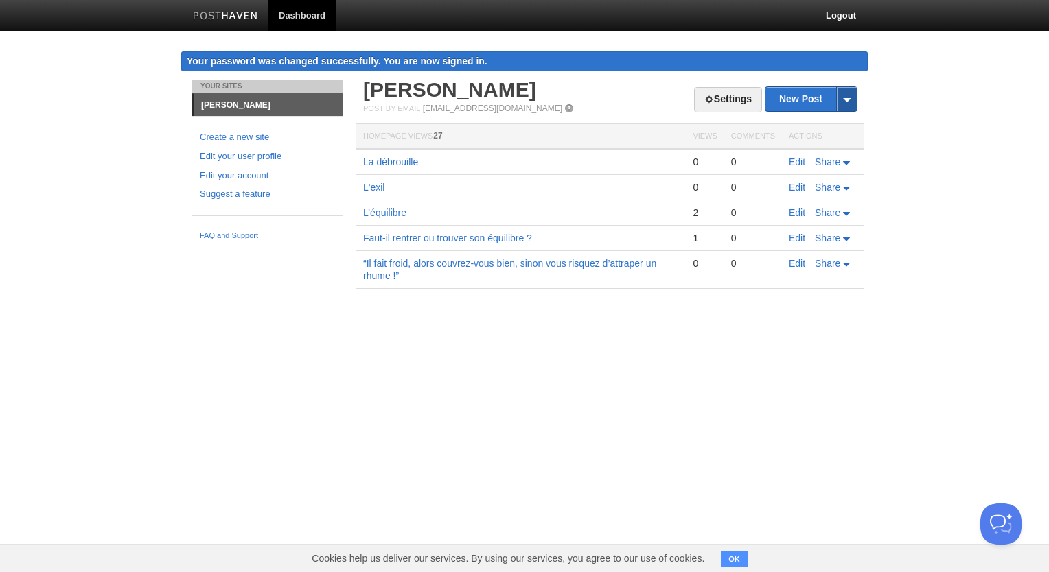
click at [848, 99] on span at bounding box center [846, 99] width 21 height 24
click at [808, 99] on link "New Post" at bounding box center [810, 99] width 91 height 24
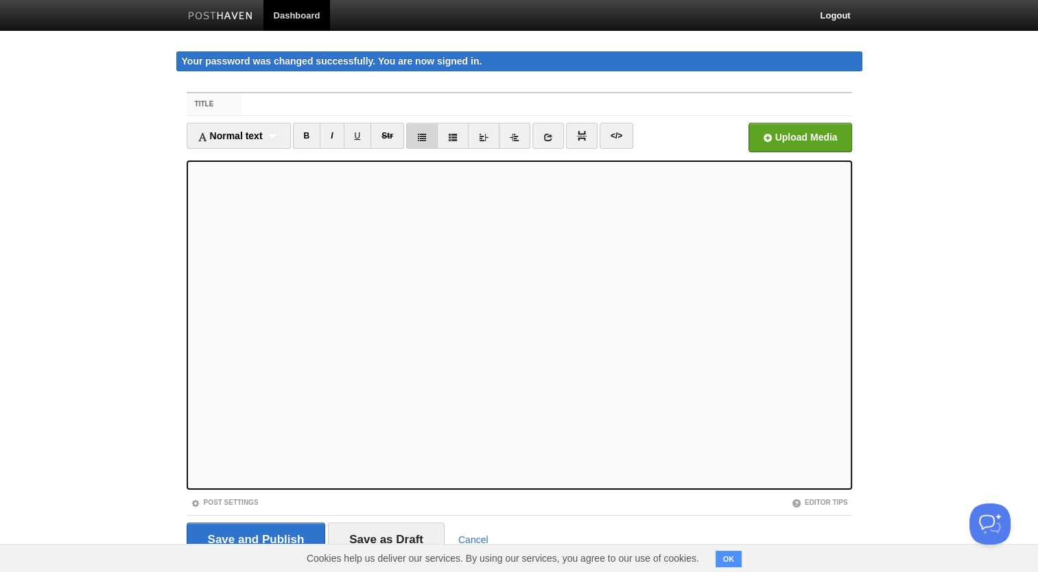
click at [417, 136] on icon at bounding box center [422, 137] width 10 height 10
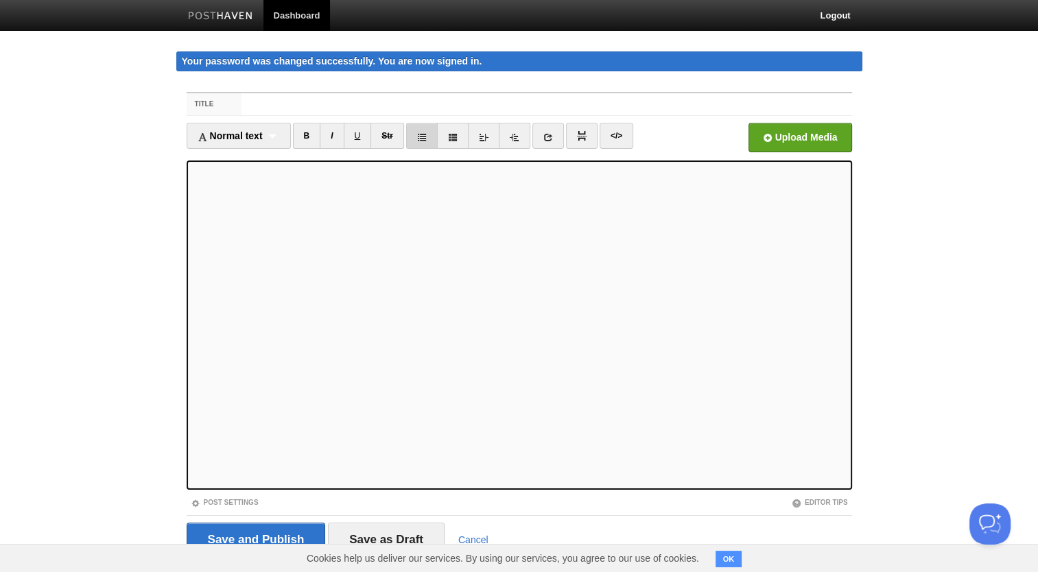
click at [417, 136] on icon at bounding box center [422, 137] width 10 height 10
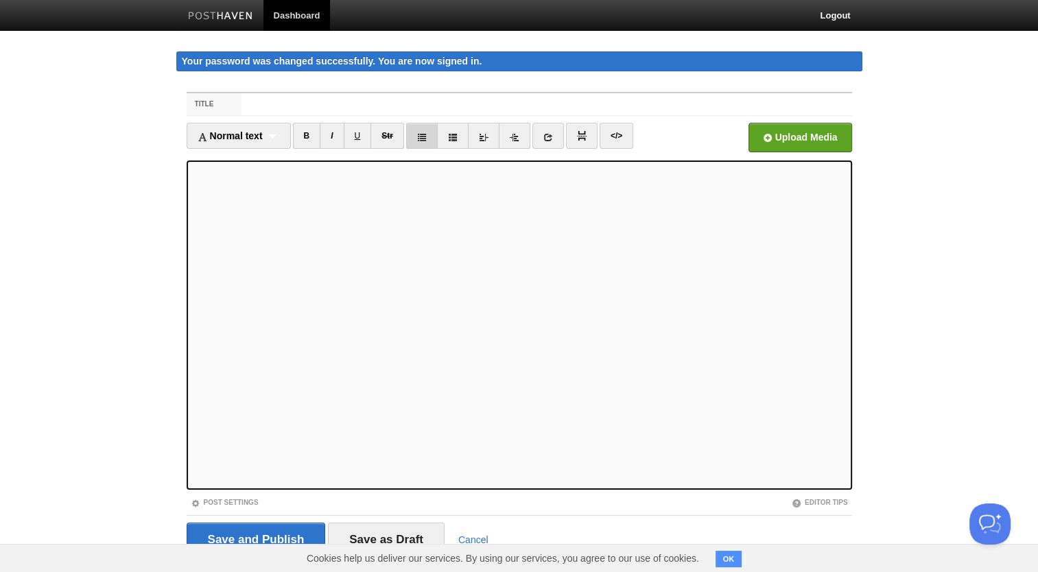
click at [417, 136] on icon at bounding box center [422, 137] width 10 height 10
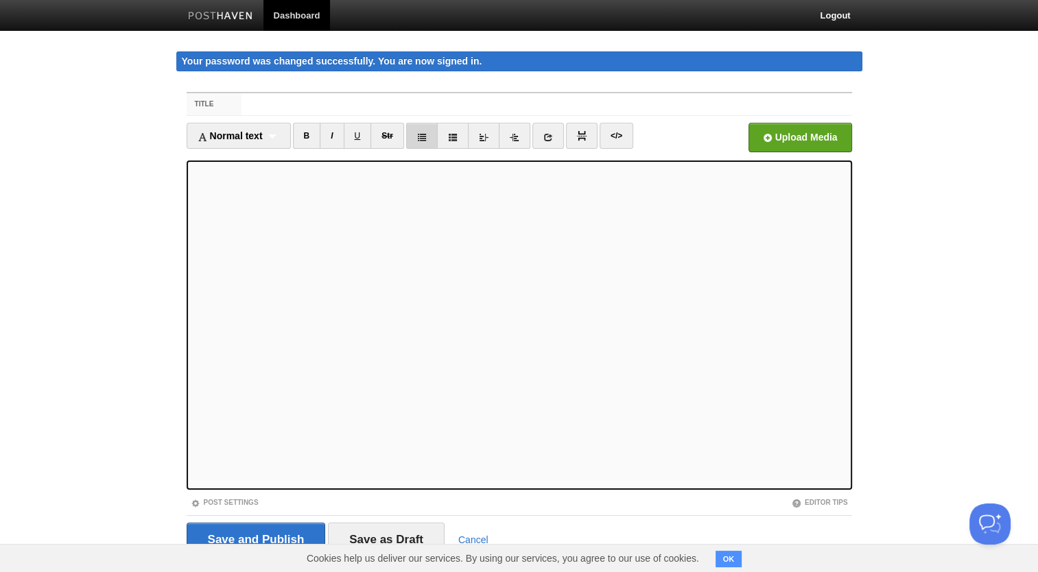
click at [417, 136] on icon at bounding box center [422, 137] width 10 height 10
